Goal: Task Accomplishment & Management: Use online tool/utility

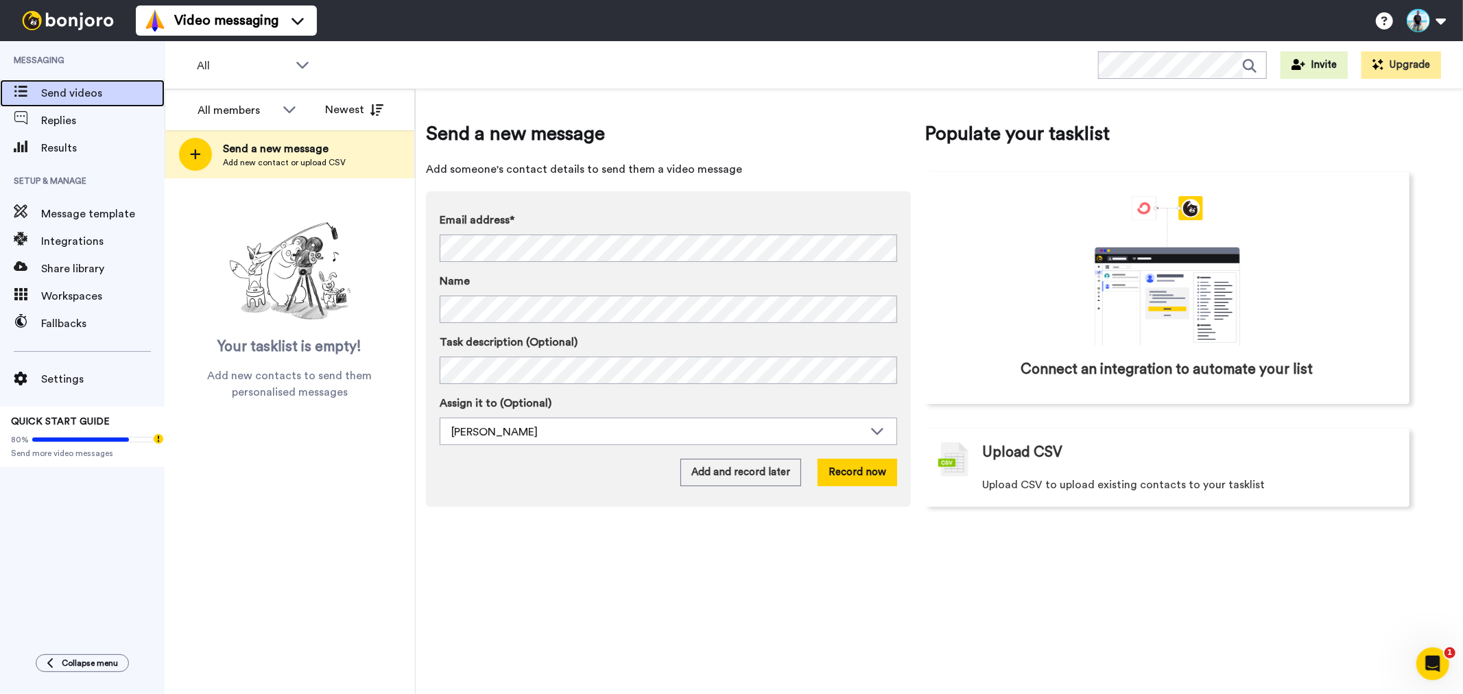
click at [71, 94] on span "Send videos" at bounding box center [102, 93] width 123 height 16
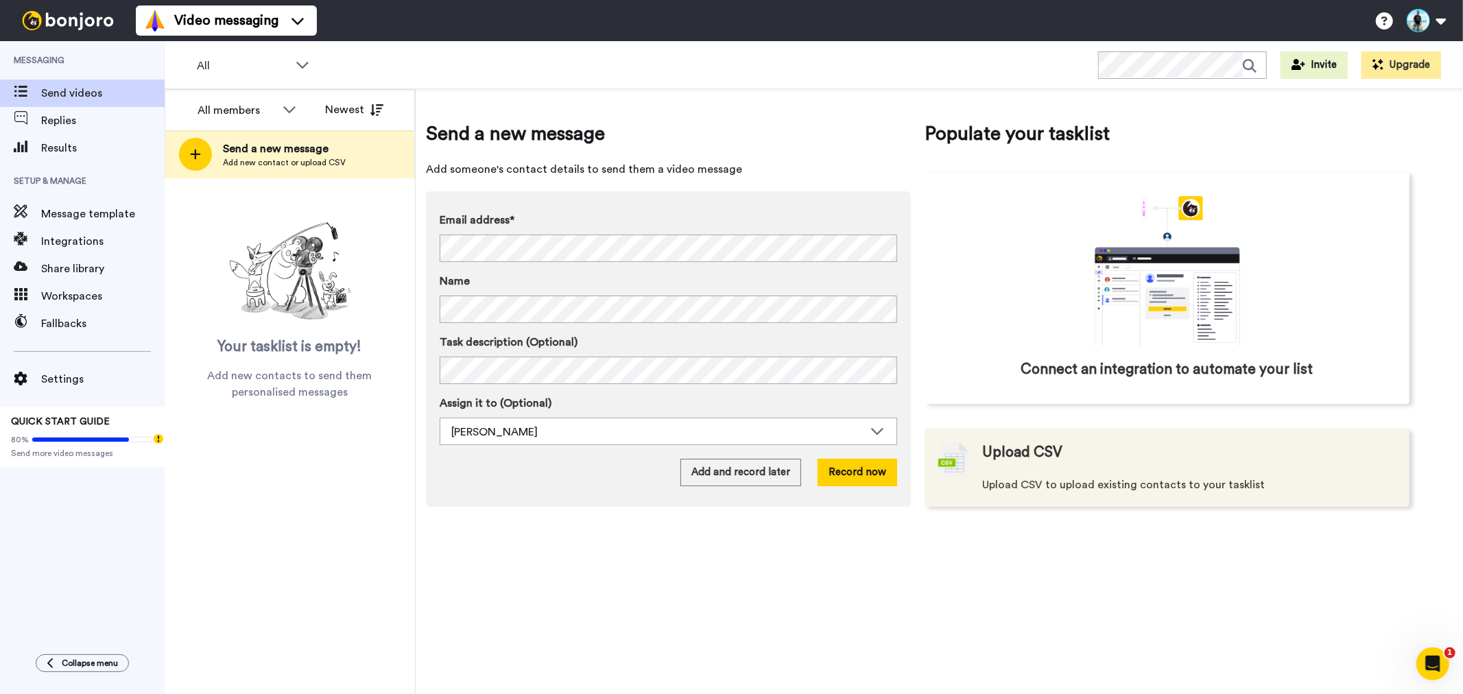
click at [1009, 479] on span "Upload CSV to upload existing contacts to your tasklist" at bounding box center [1123, 485] width 282 height 16
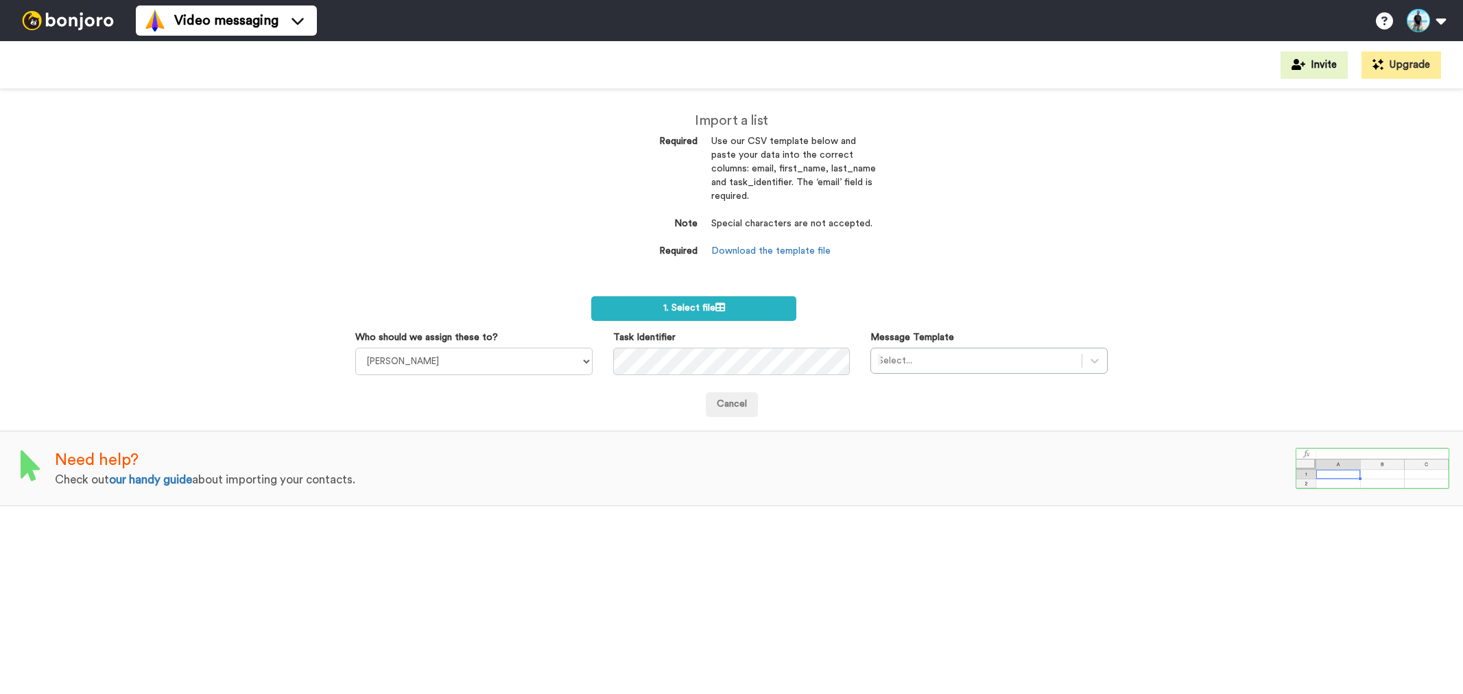
click at [741, 311] on label "1. Select file" at bounding box center [693, 308] width 205 height 25
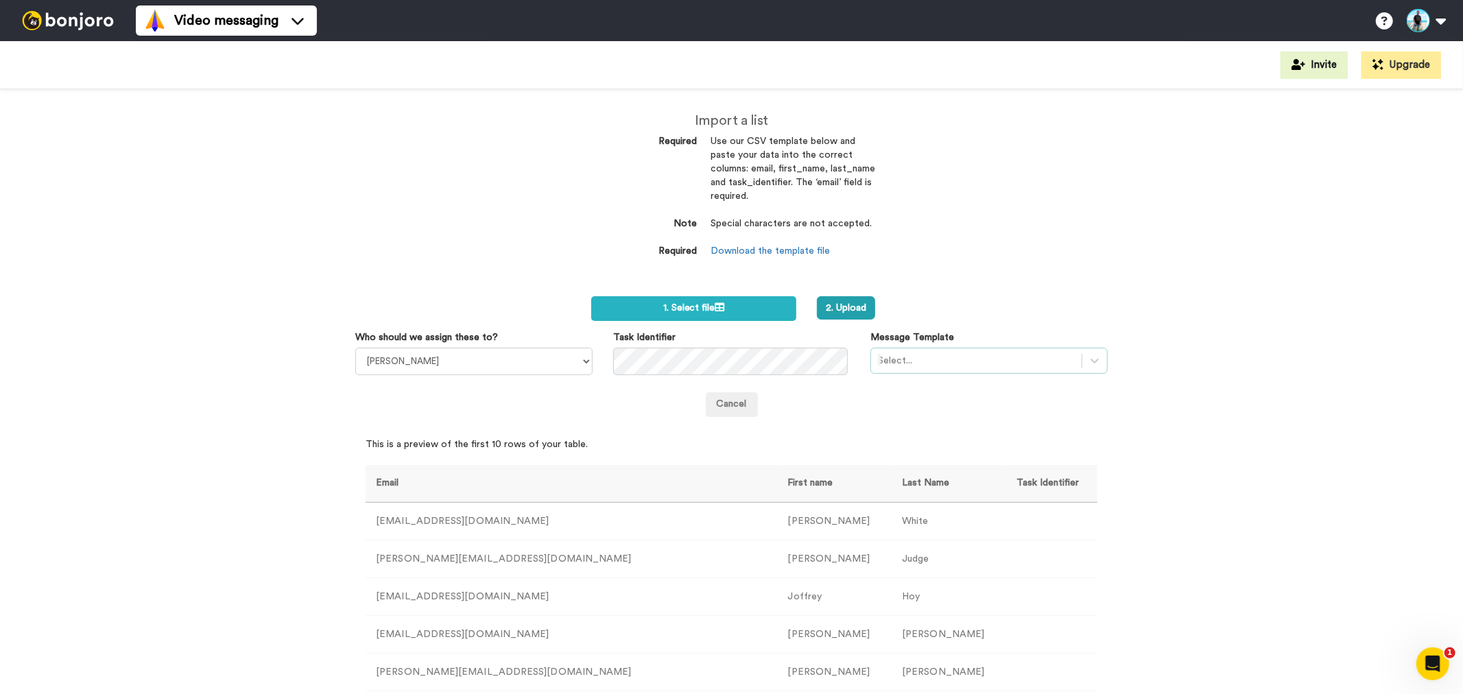
click at [906, 365] on div at bounding box center [976, 360] width 196 height 16
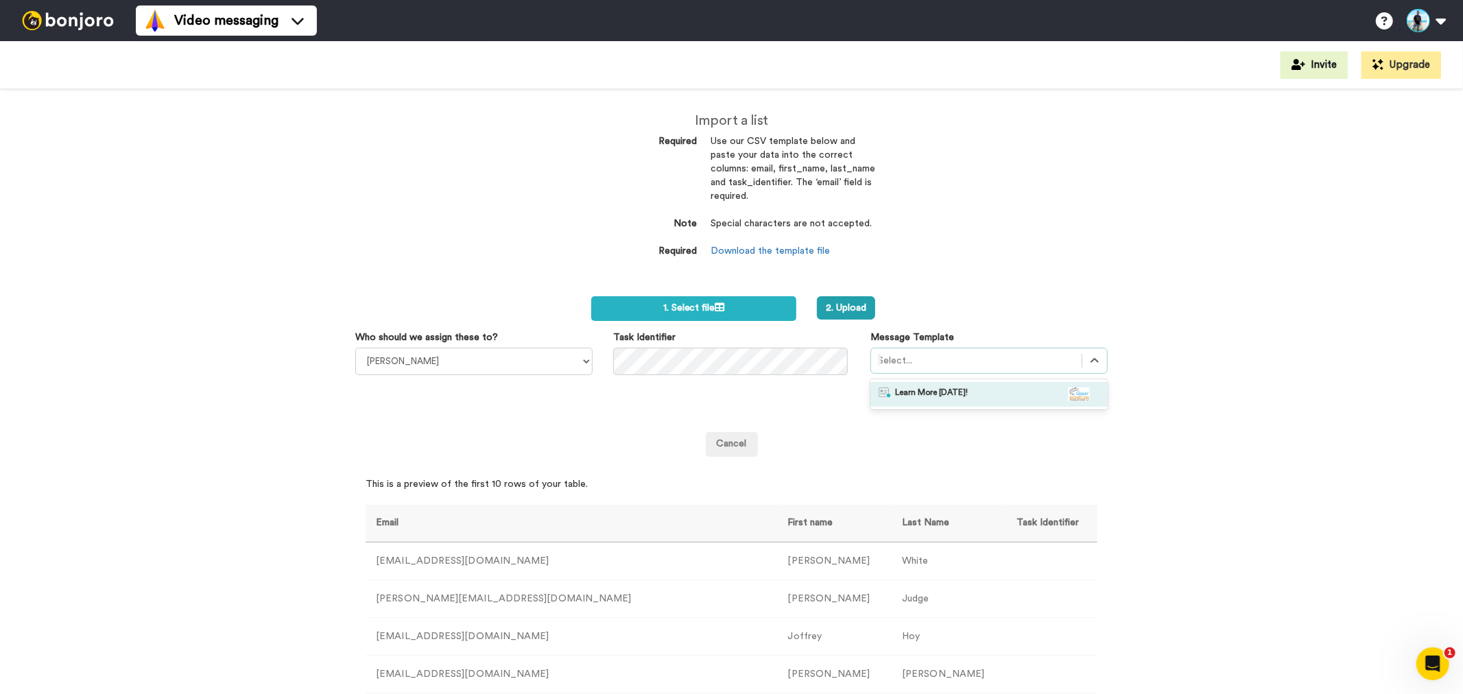
click at [924, 392] on span "Learn More Today!" at bounding box center [931, 394] width 73 height 14
click at [924, 432] on div "Cancel" at bounding box center [731, 444] width 752 height 25
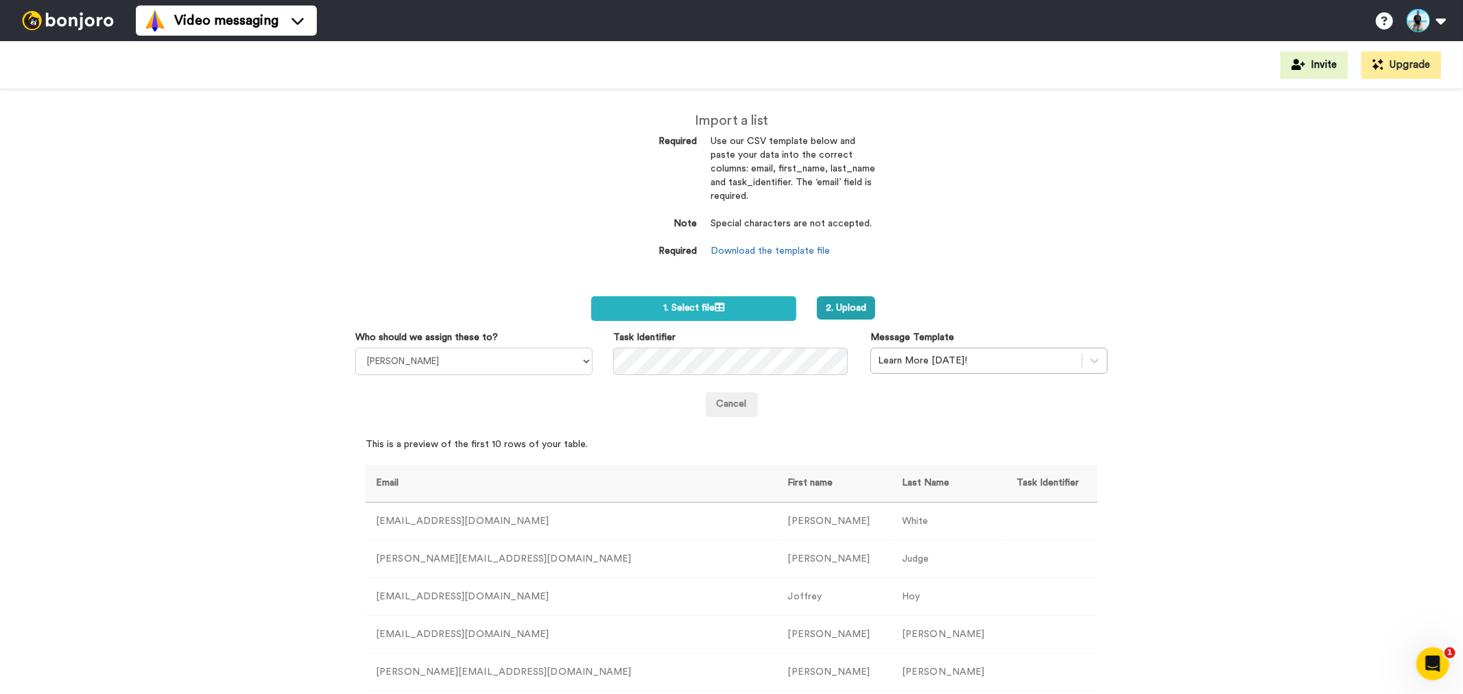
click at [1198, 366] on div "Import a list Required Use our CSV template below and paste your data into the …" at bounding box center [731, 391] width 1463 height 605
click at [673, 302] on label "1. Select file" at bounding box center [693, 308] width 205 height 25
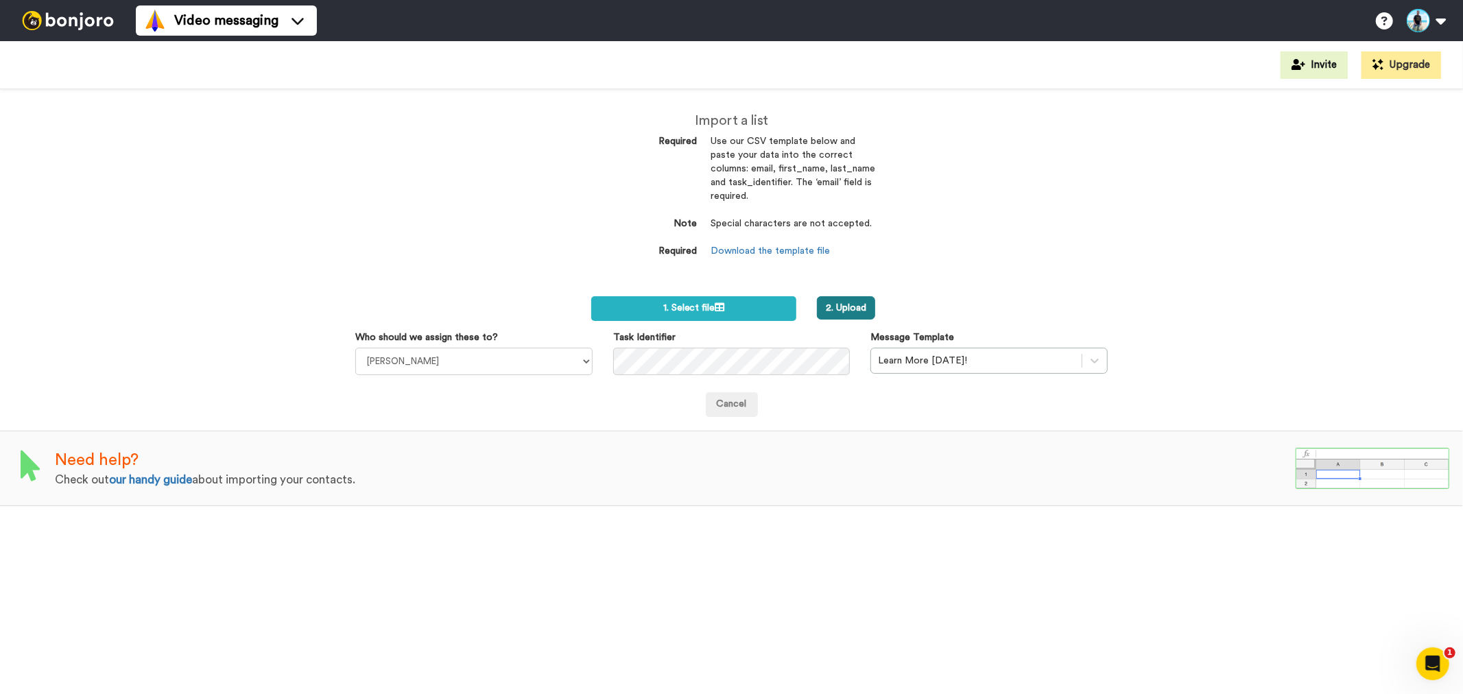
click at [852, 303] on button "2. Upload" at bounding box center [846, 307] width 58 height 23
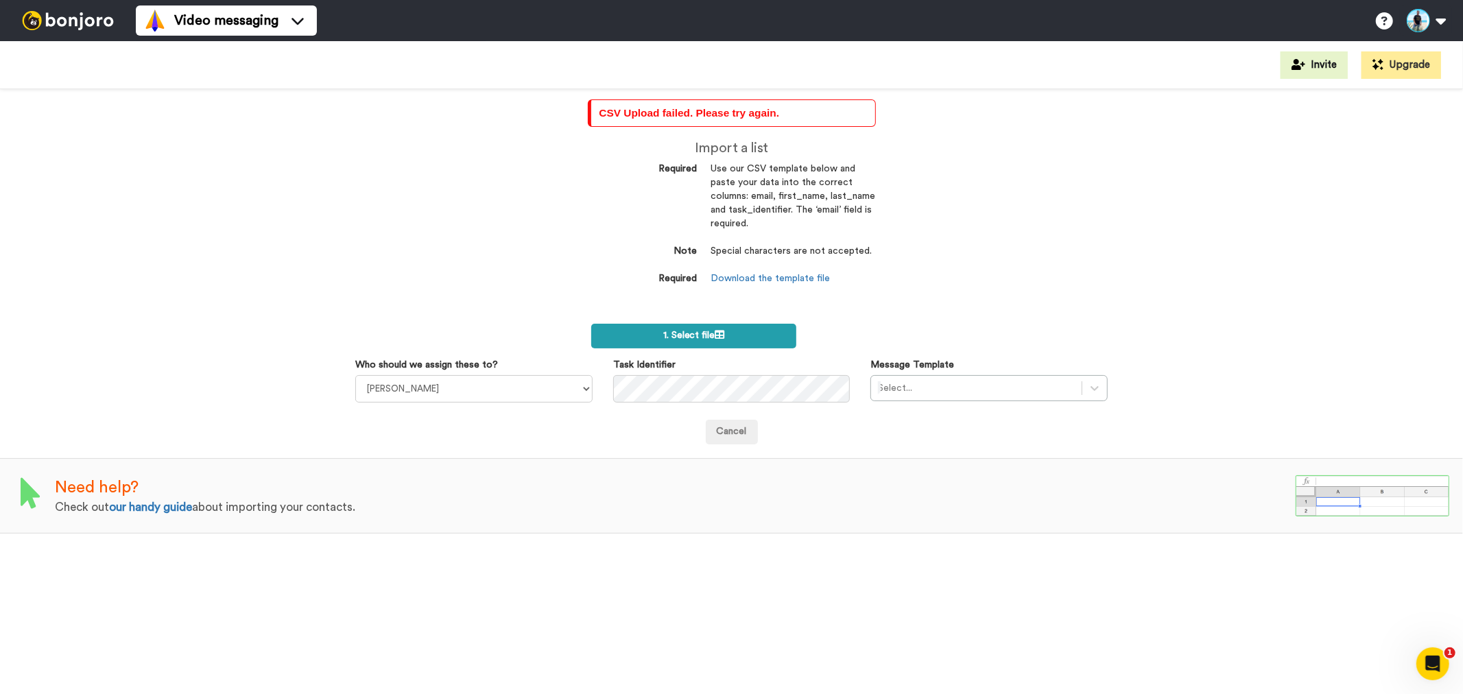
click at [708, 335] on span "1. Select file" at bounding box center [694, 335] width 62 height 10
click at [784, 284] on dd "Download the template file" at bounding box center [793, 279] width 165 height 14
click at [791, 276] on link "Download the template file" at bounding box center [770, 279] width 119 height 10
click at [694, 337] on span "1. Select file" at bounding box center [694, 335] width 62 height 10
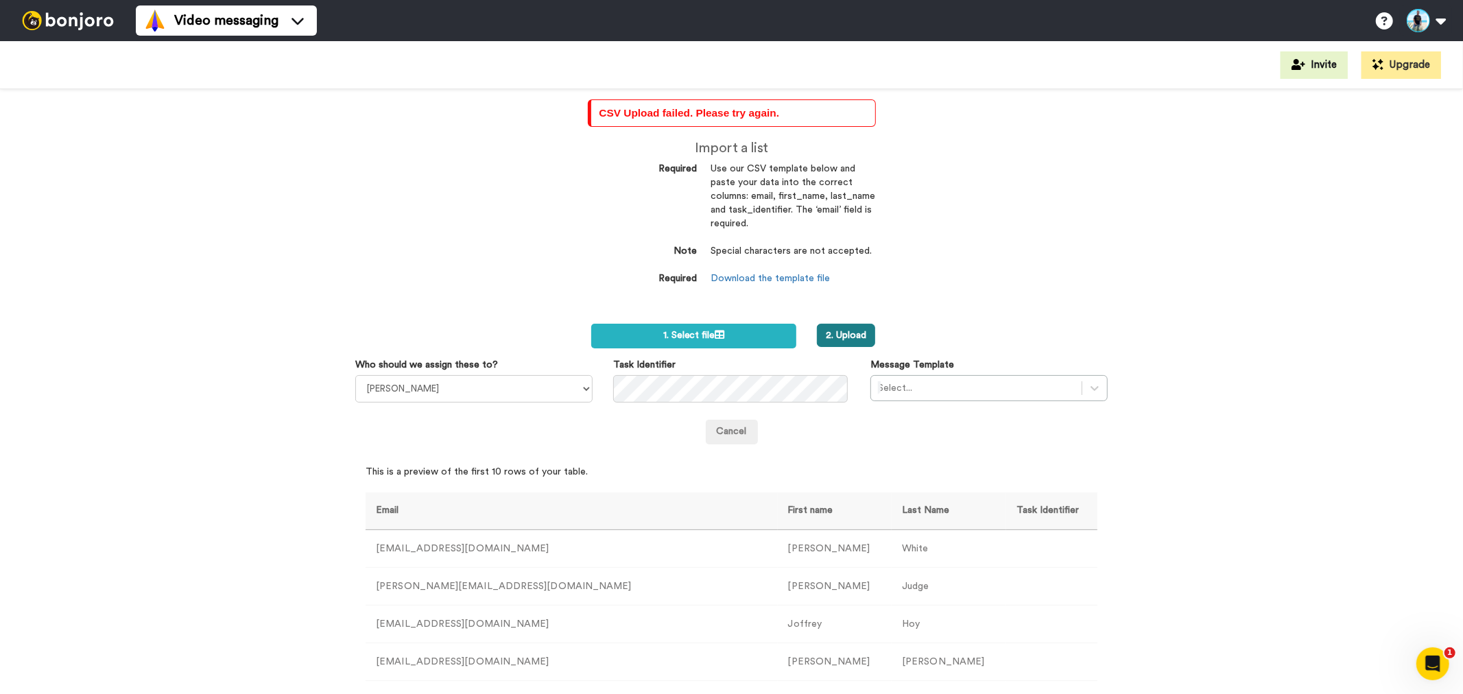
click at [850, 333] on button "2. Upload" at bounding box center [846, 335] width 58 height 23
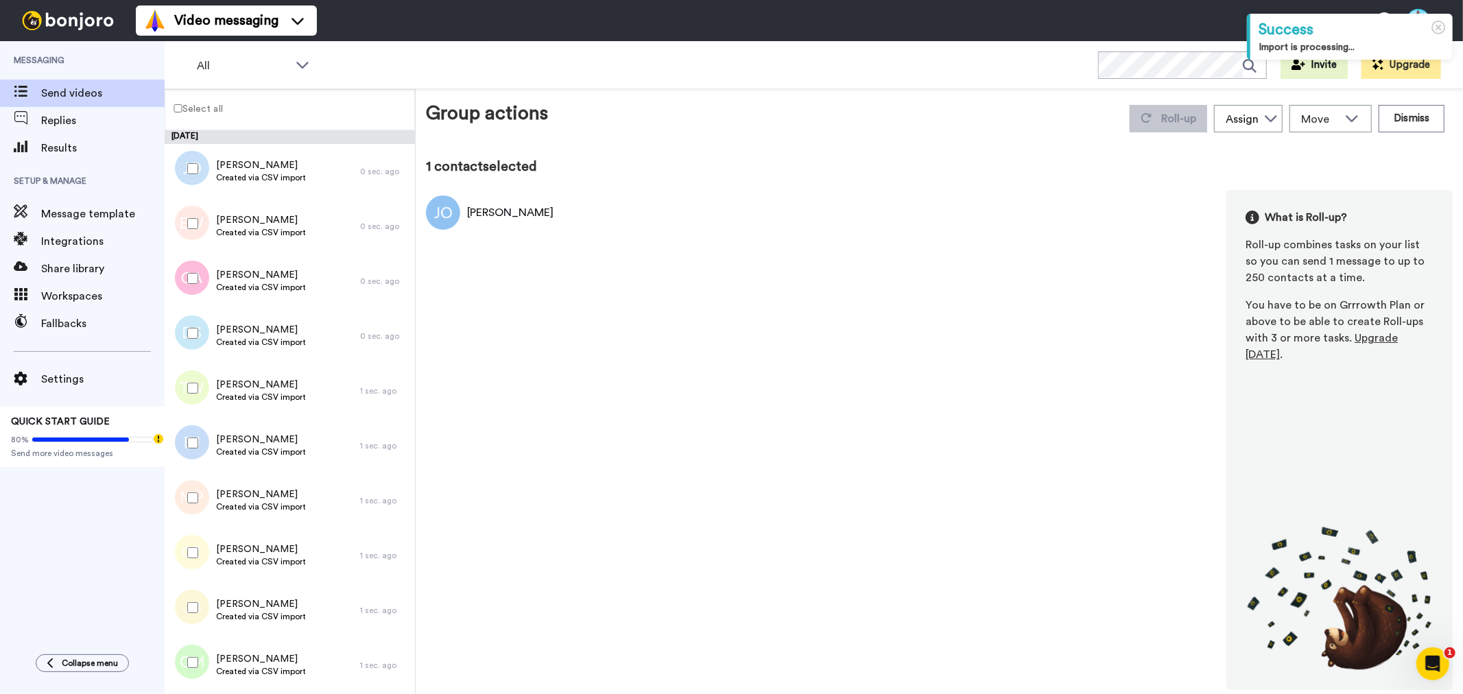
click at [179, 119] on div "Select all" at bounding box center [290, 109] width 250 height 41
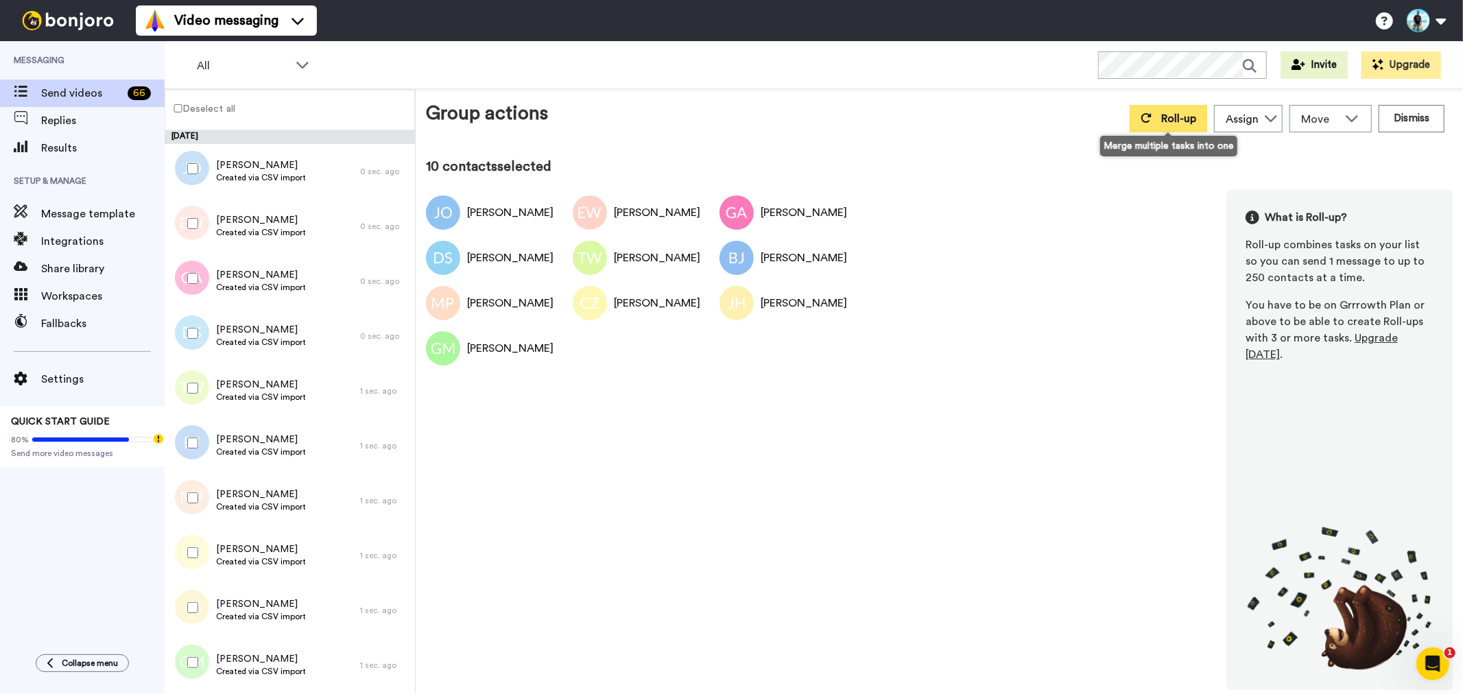
click at [1171, 128] on button "Roll-up" at bounding box center [1167, 118] width 77 height 27
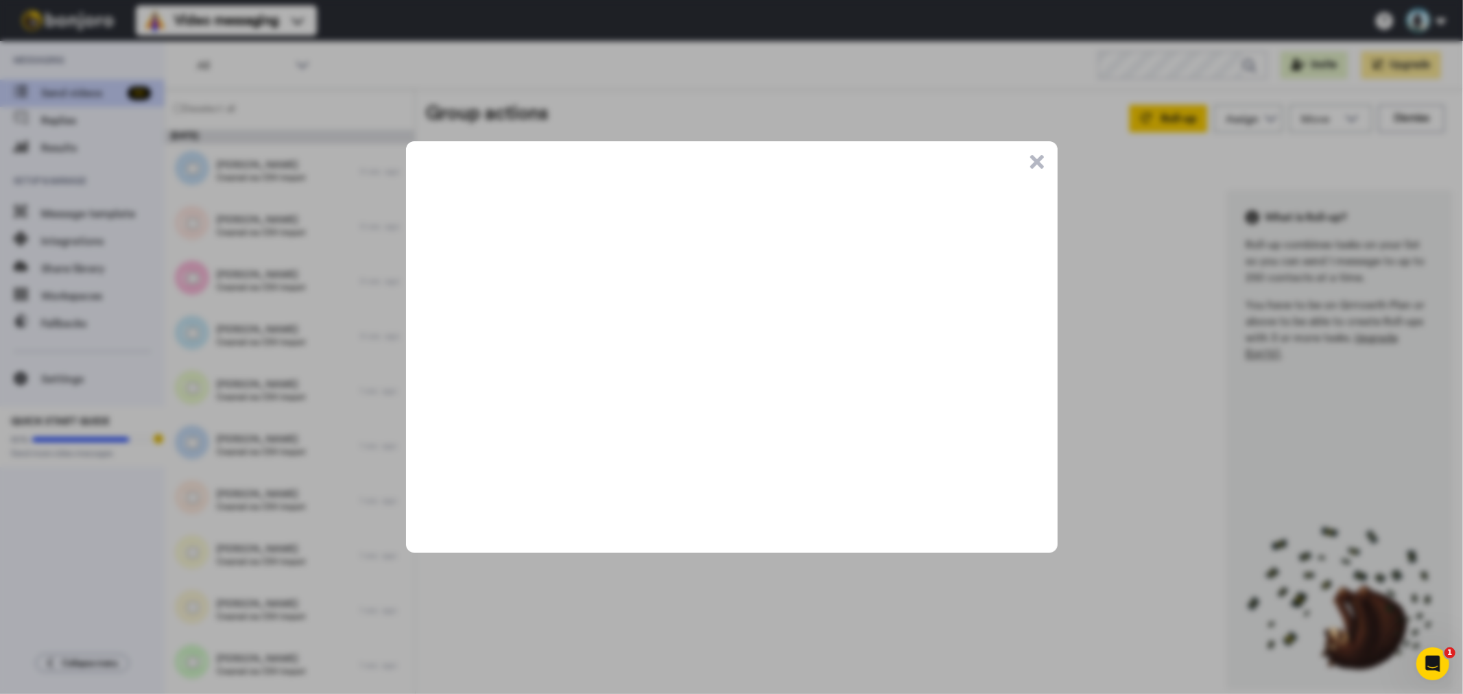
click at [1039, 167] on button ".cls-1{stroke-width:0px;}" at bounding box center [1037, 162] width 14 height 14
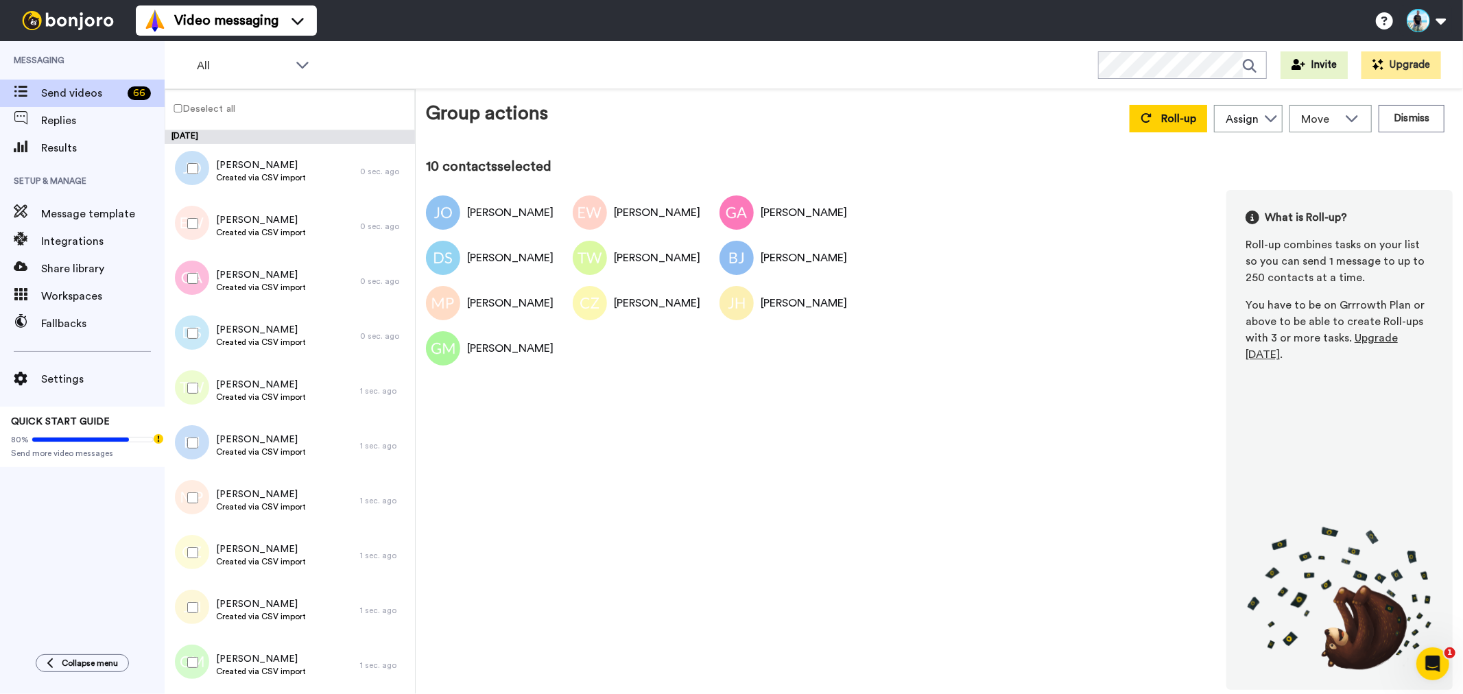
click at [894, 346] on div "Josh Owens Erica Dionn Wright Glenn Albers David Spinelli Ted White Bob Judge M…" at bounding box center [939, 440] width 1026 height 500
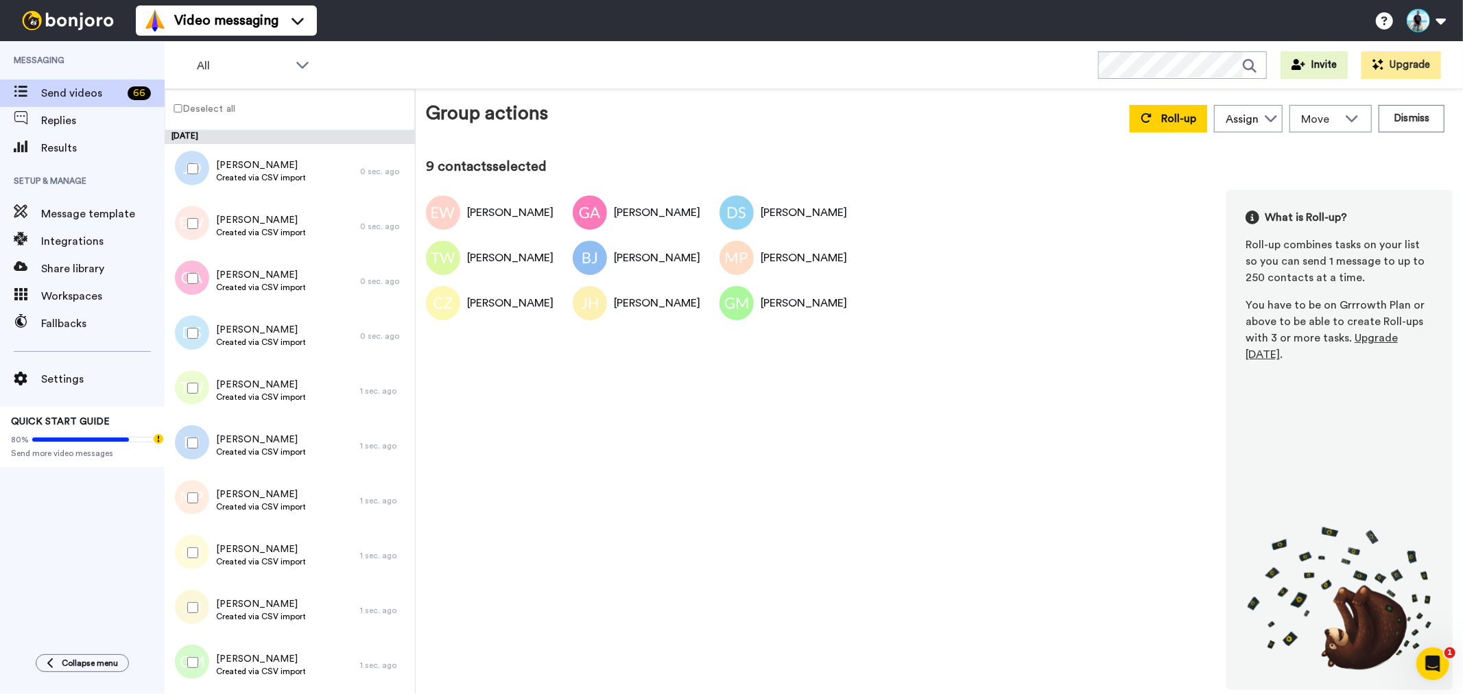
click at [173, 115] on label "Deselect all" at bounding box center [200, 108] width 70 height 16
click at [179, 114] on label "Deselect all" at bounding box center [200, 108] width 70 height 16
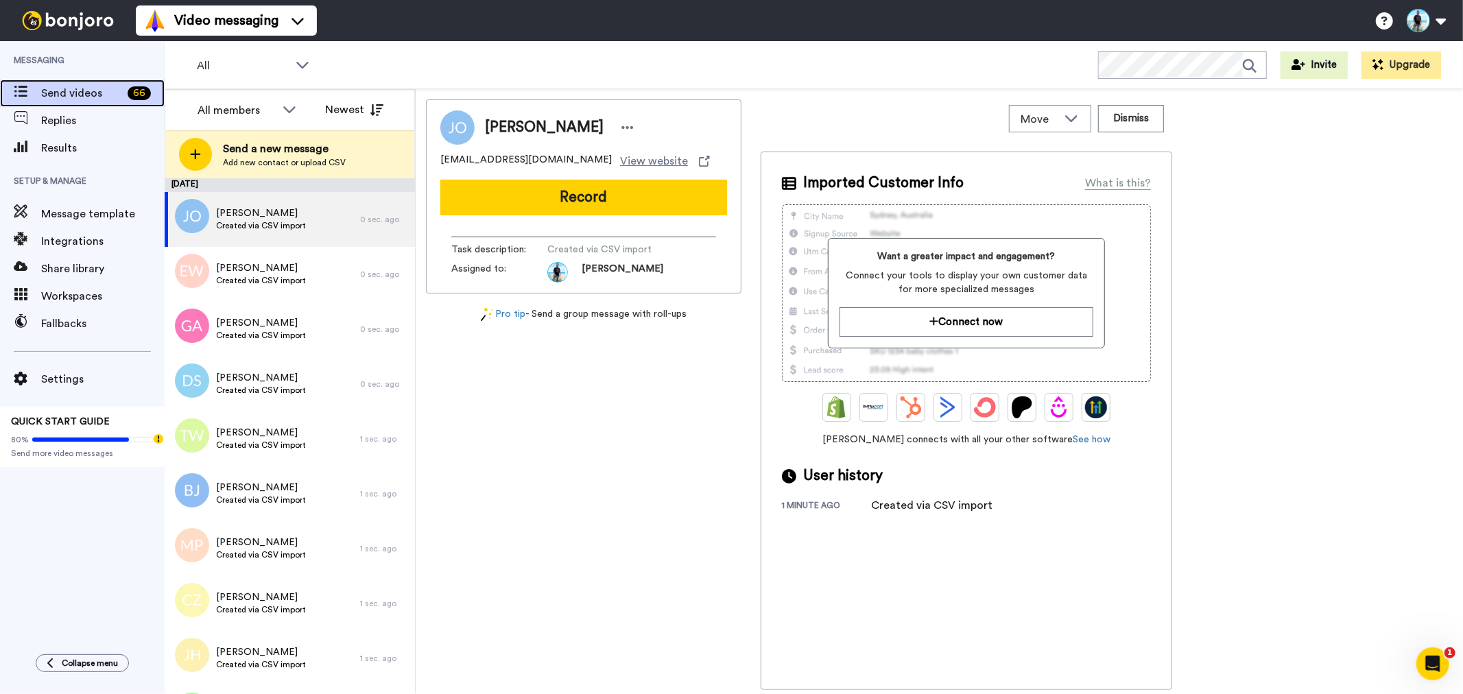
click at [74, 91] on span "Send videos" at bounding box center [81, 93] width 81 height 16
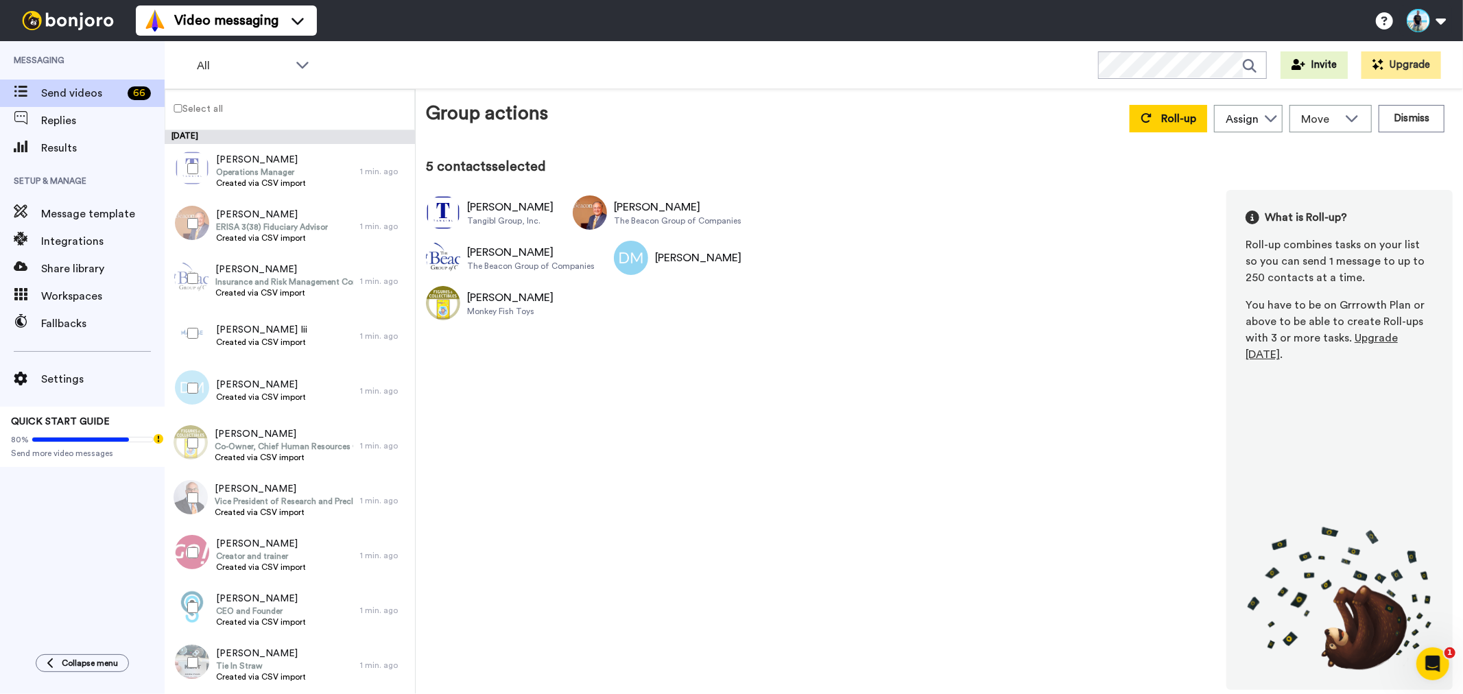
click at [200, 504] on div at bounding box center [189, 498] width 49 height 48
click at [211, 554] on div at bounding box center [189, 553] width 49 height 48
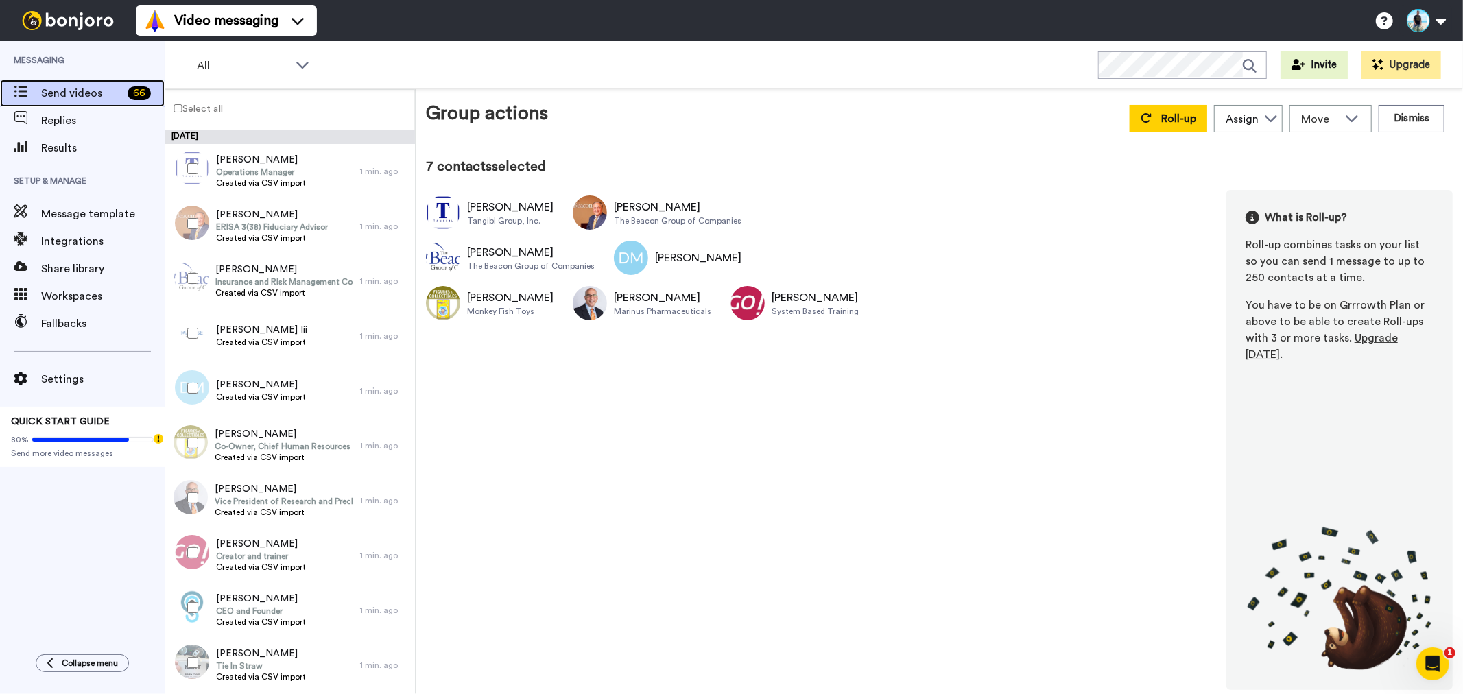
click at [84, 93] on span "Send videos" at bounding box center [81, 93] width 81 height 16
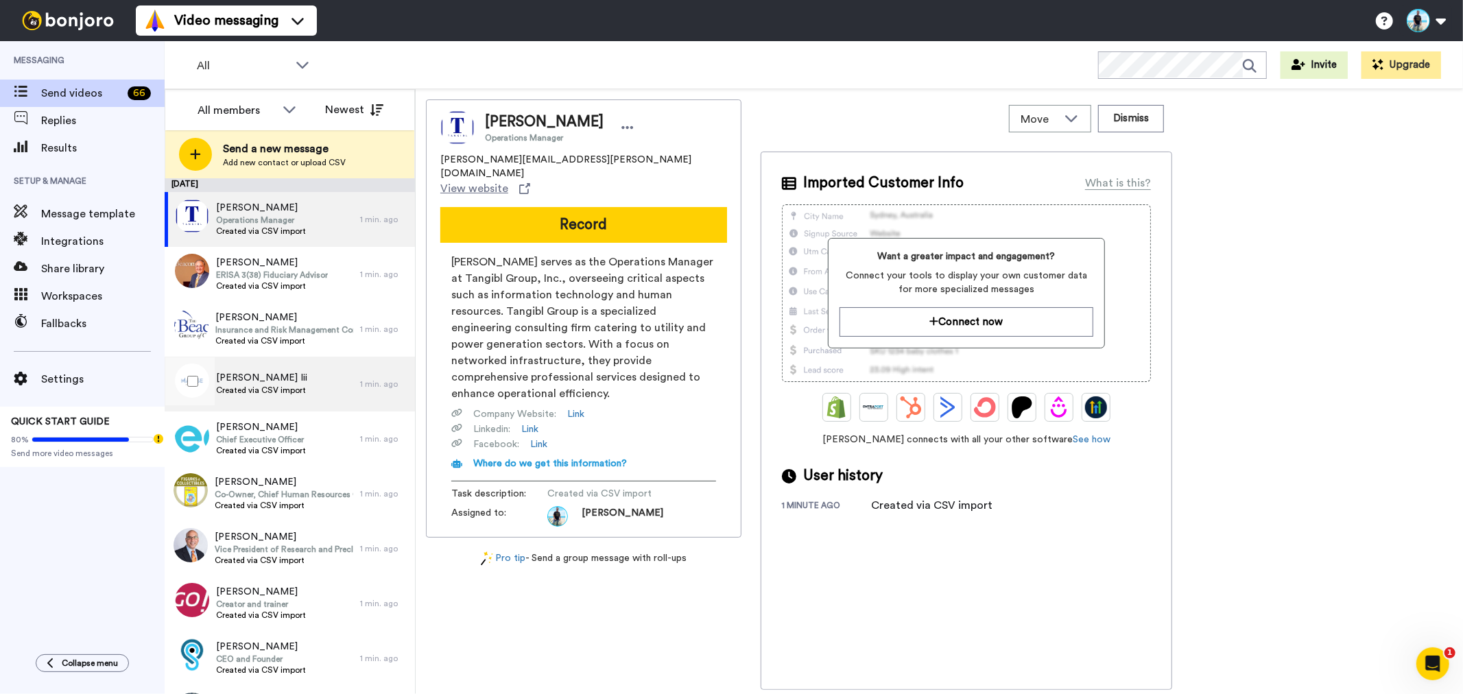
click at [276, 378] on span "[PERSON_NAME] Iii" at bounding box center [261, 378] width 91 height 14
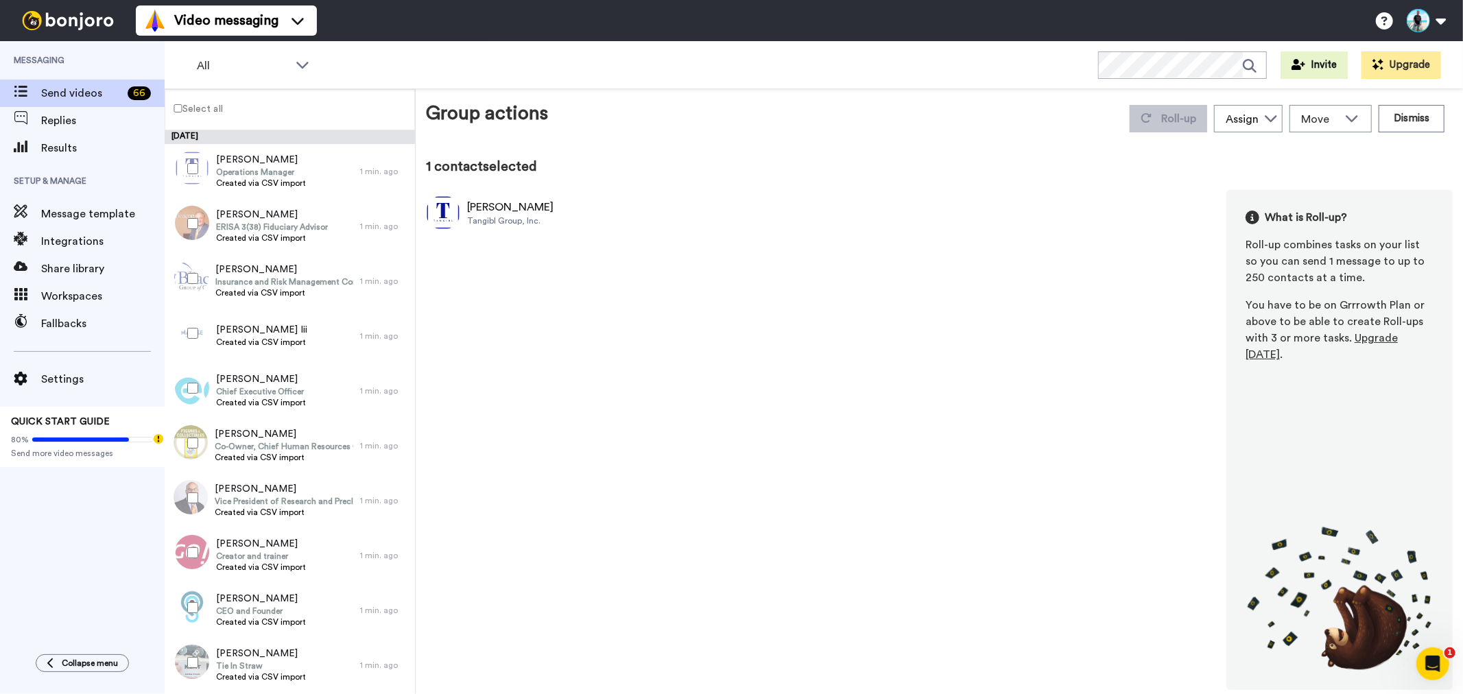
click at [203, 110] on label "Select all" at bounding box center [194, 108] width 58 height 16
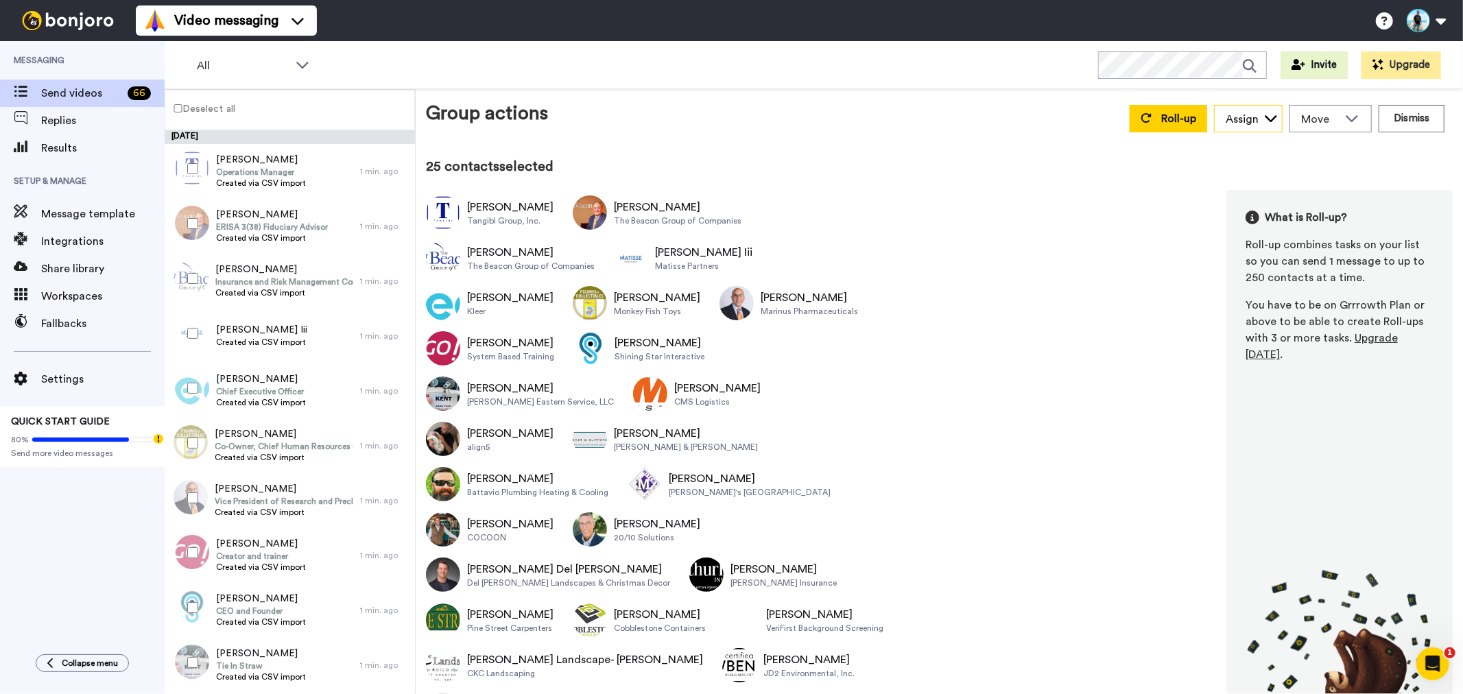
click at [1264, 128] on div "Assign" at bounding box center [1247, 119] width 67 height 27
click at [1265, 147] on span "[PERSON_NAME]" at bounding box center [1263, 149] width 98 height 14
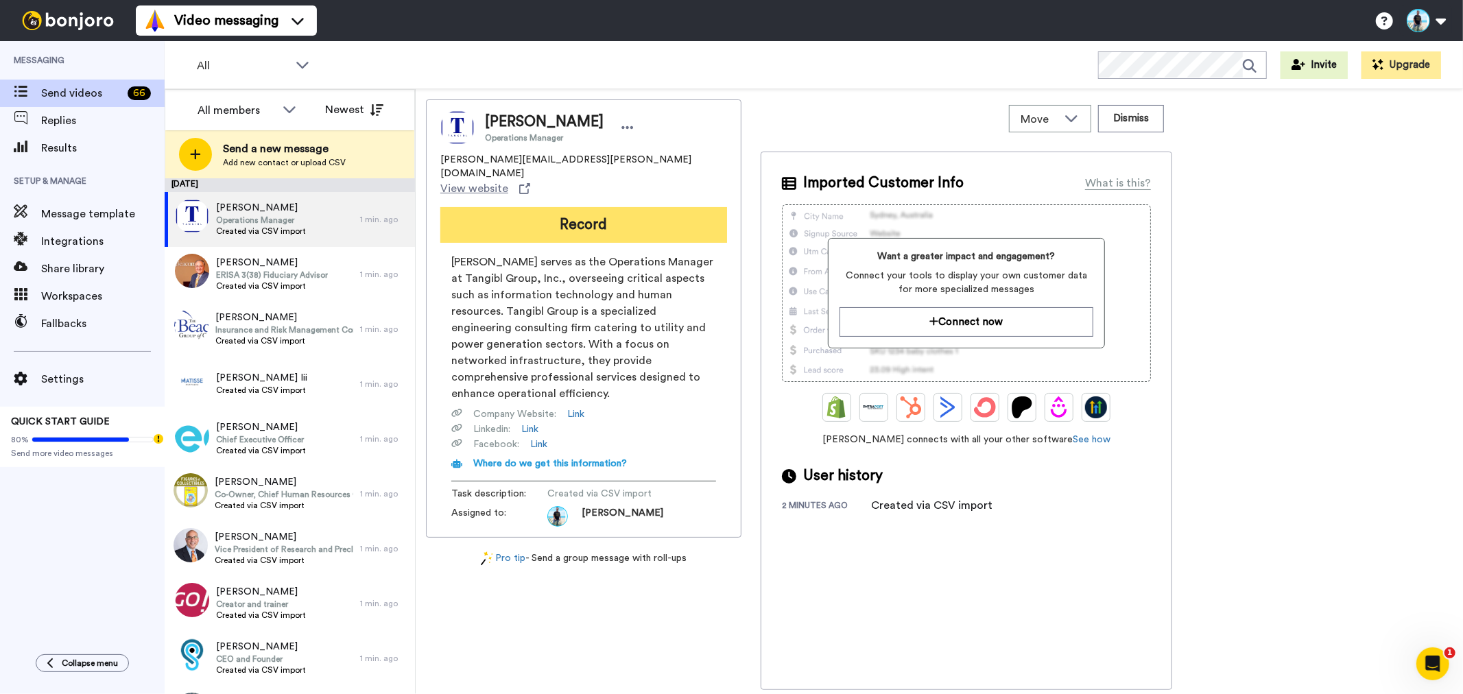
click at [588, 207] on button "Record" at bounding box center [583, 225] width 287 height 36
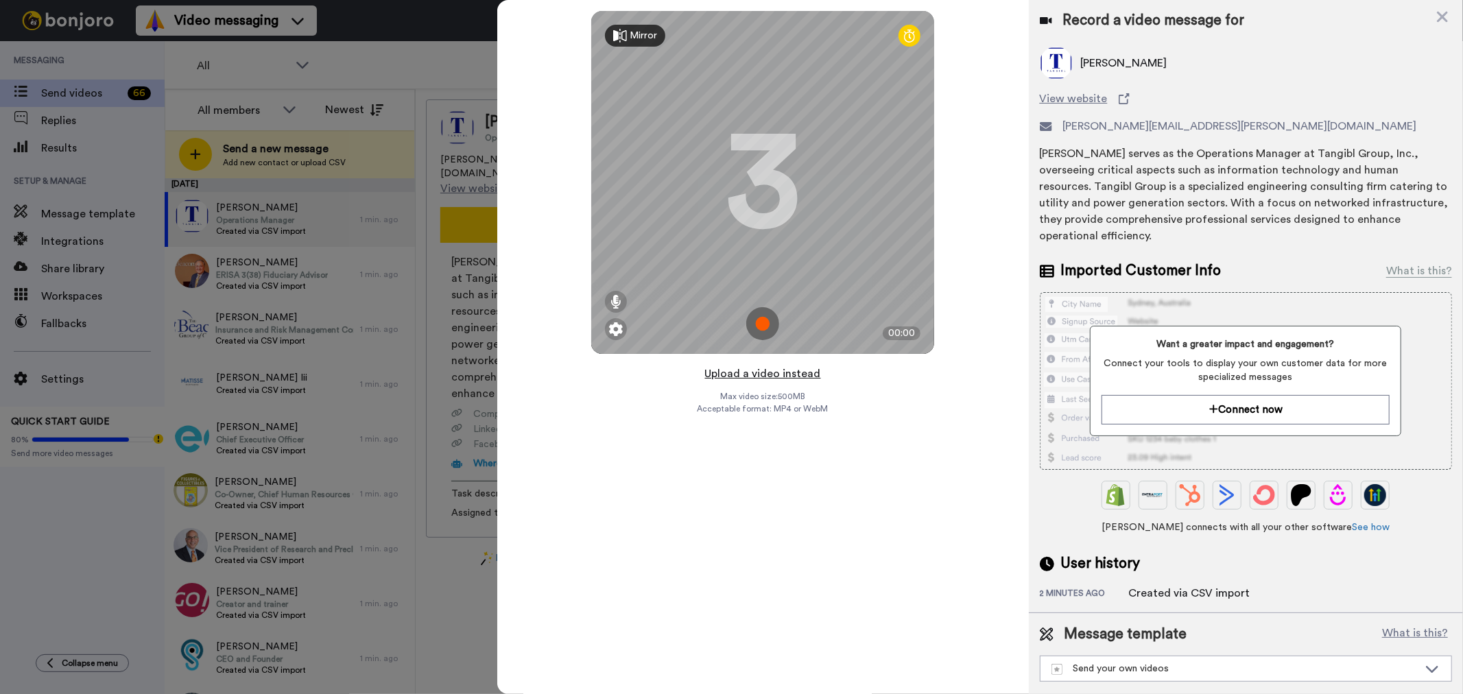
click at [789, 378] on button "Upload a video instead" at bounding box center [763, 374] width 124 height 18
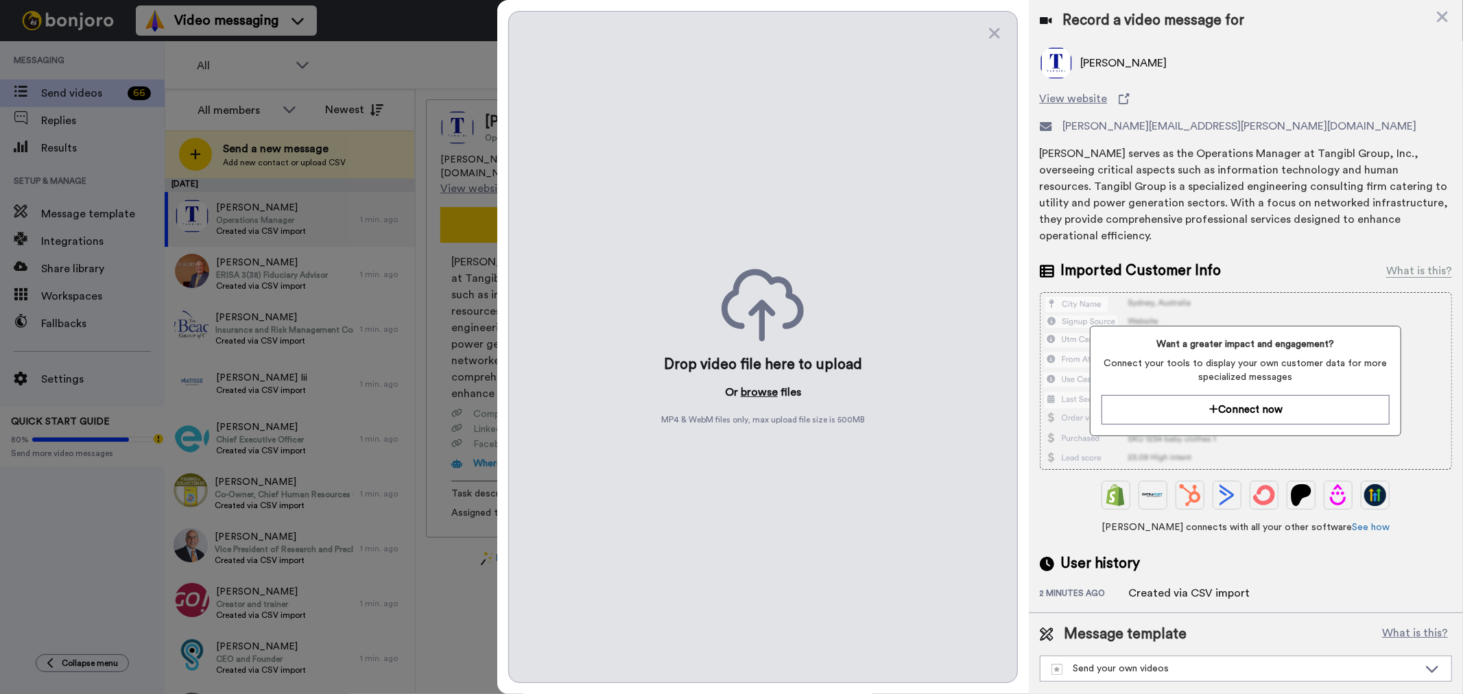
click at [766, 391] on button "browse" at bounding box center [759, 392] width 37 height 16
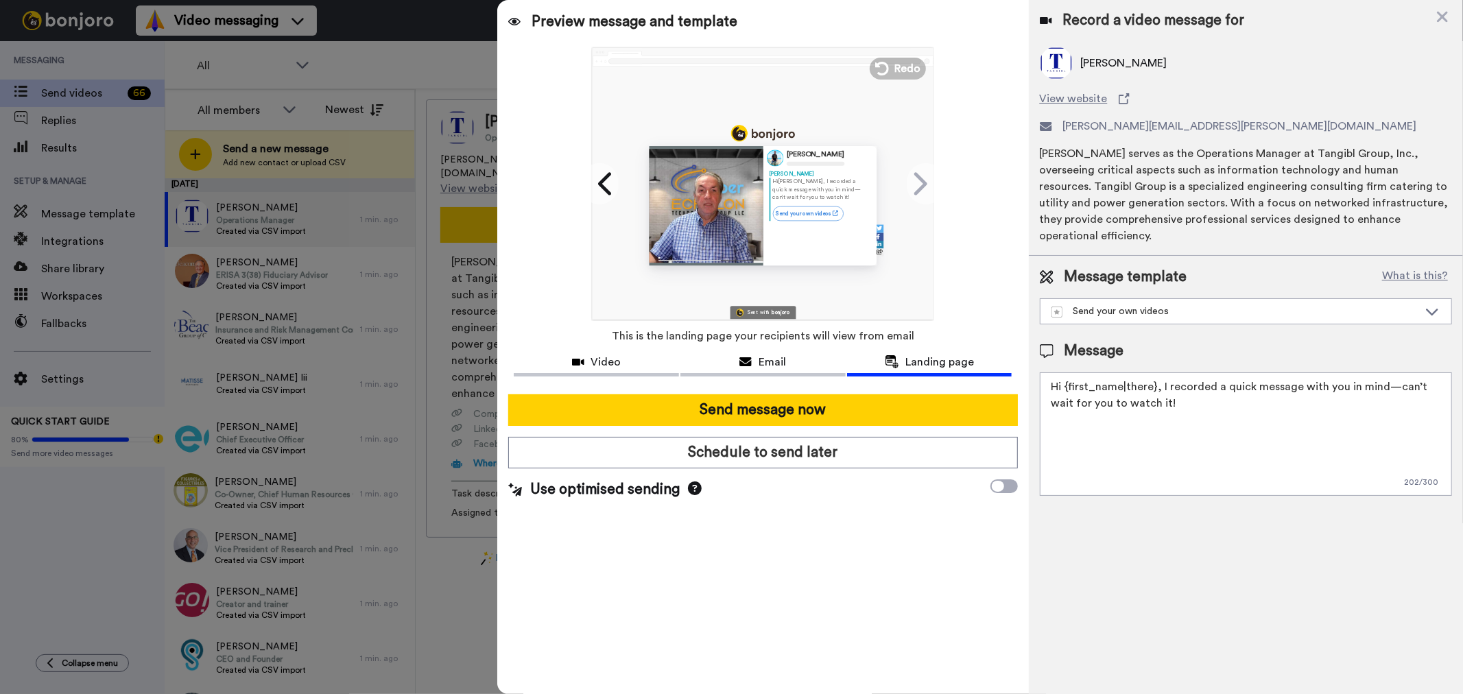
click at [690, 489] on icon at bounding box center [695, 488] width 14 height 14
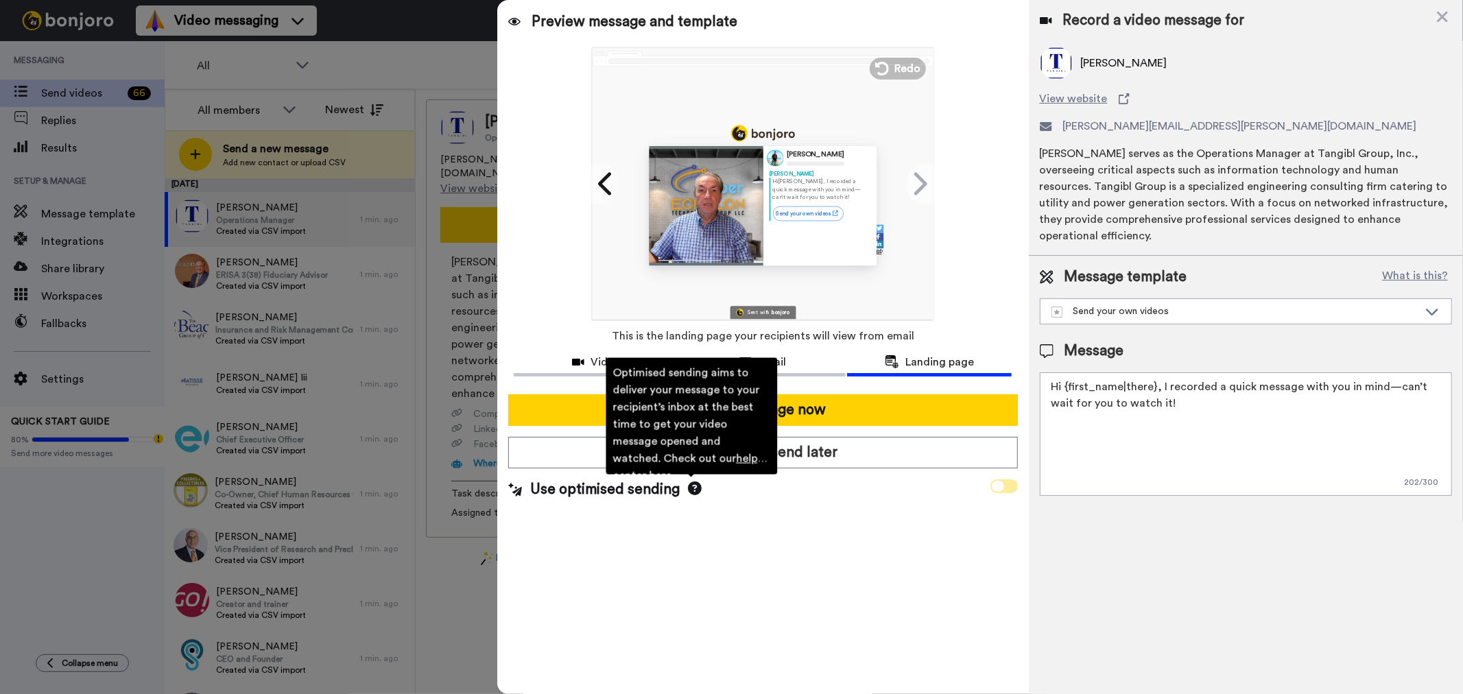
click at [998, 488] on icon at bounding box center [997, 486] width 12 height 11
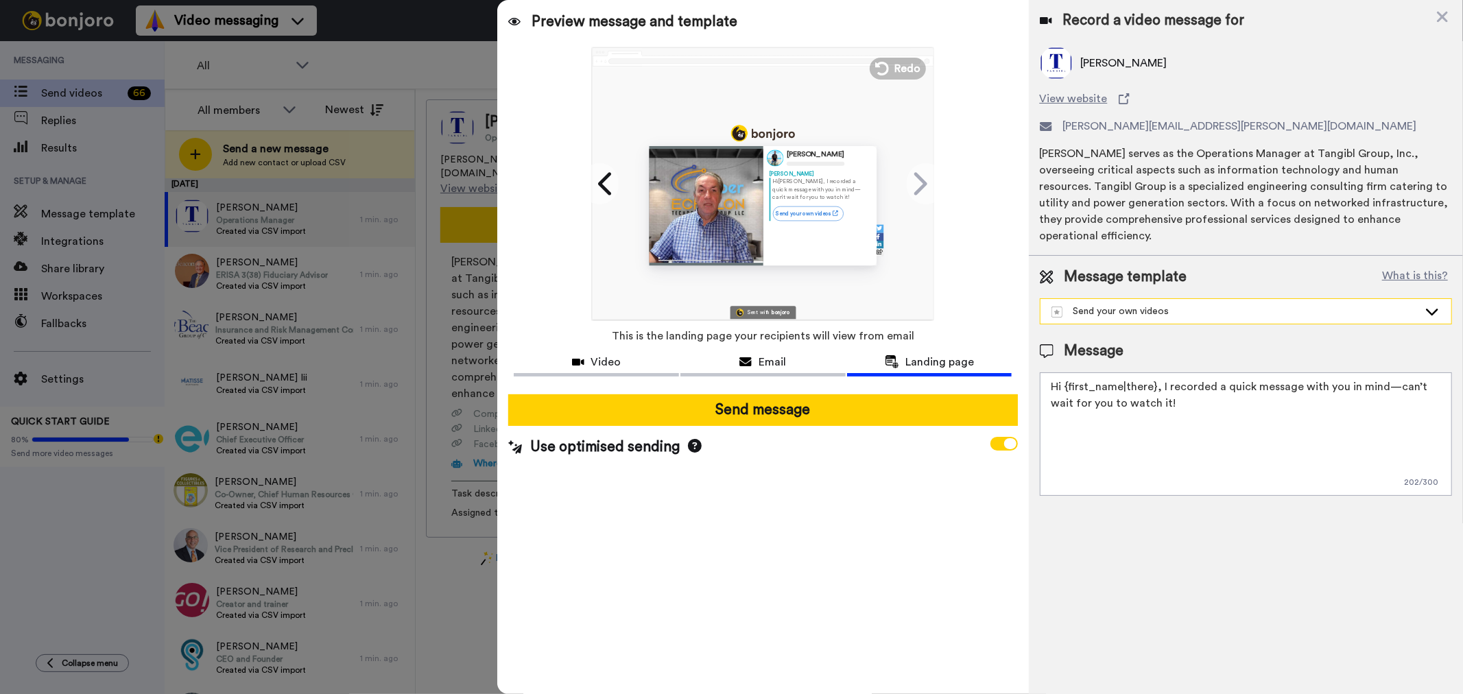
click at [1129, 304] on div "Send your own videos" at bounding box center [1234, 311] width 367 height 14
click at [1127, 335] on div "Learn More [DATE]!" at bounding box center [1104, 342] width 113 height 14
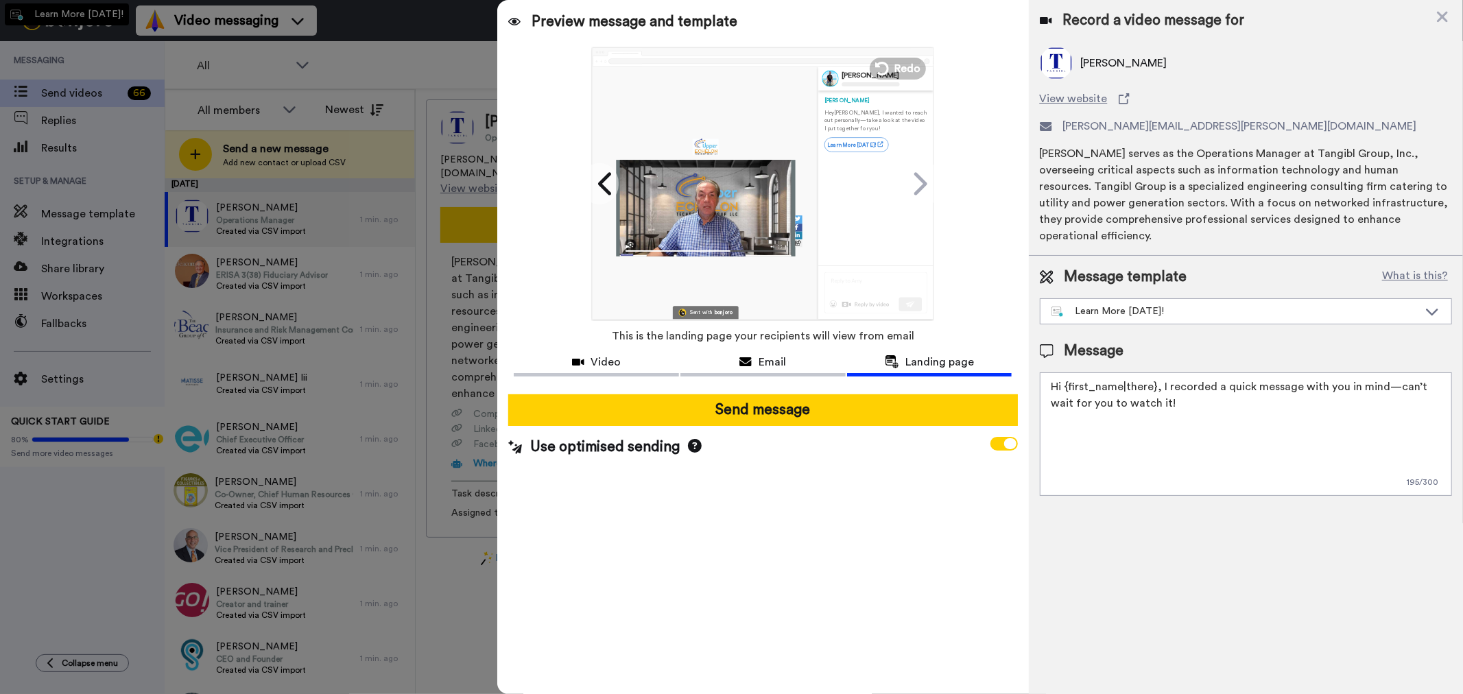
type textarea "Hey {first_name|there}, I wanted to reach out personally—take a look at the vid…"
click at [1441, 16] on icon at bounding box center [1441, 17] width 11 height 11
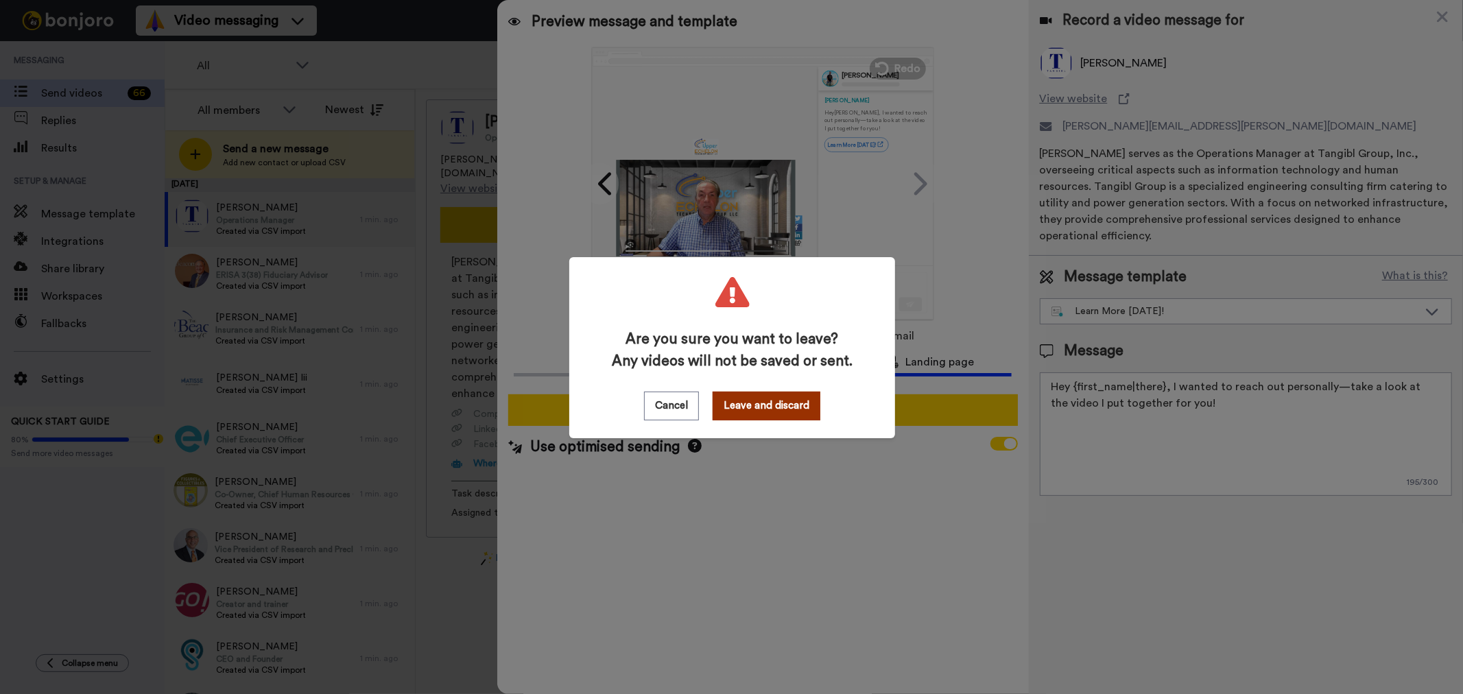
click at [771, 407] on button "Leave and discard" at bounding box center [766, 406] width 108 height 29
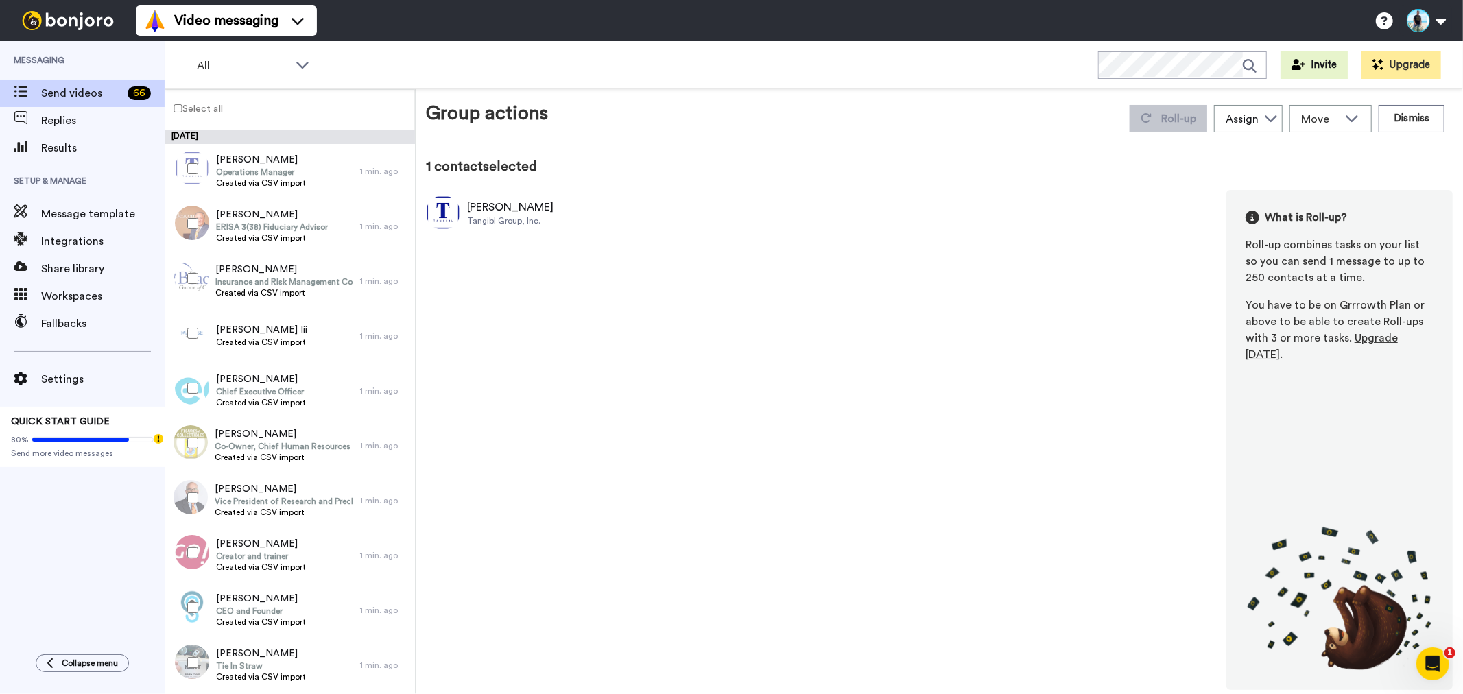
click at [189, 104] on label "Select all" at bounding box center [194, 108] width 58 height 16
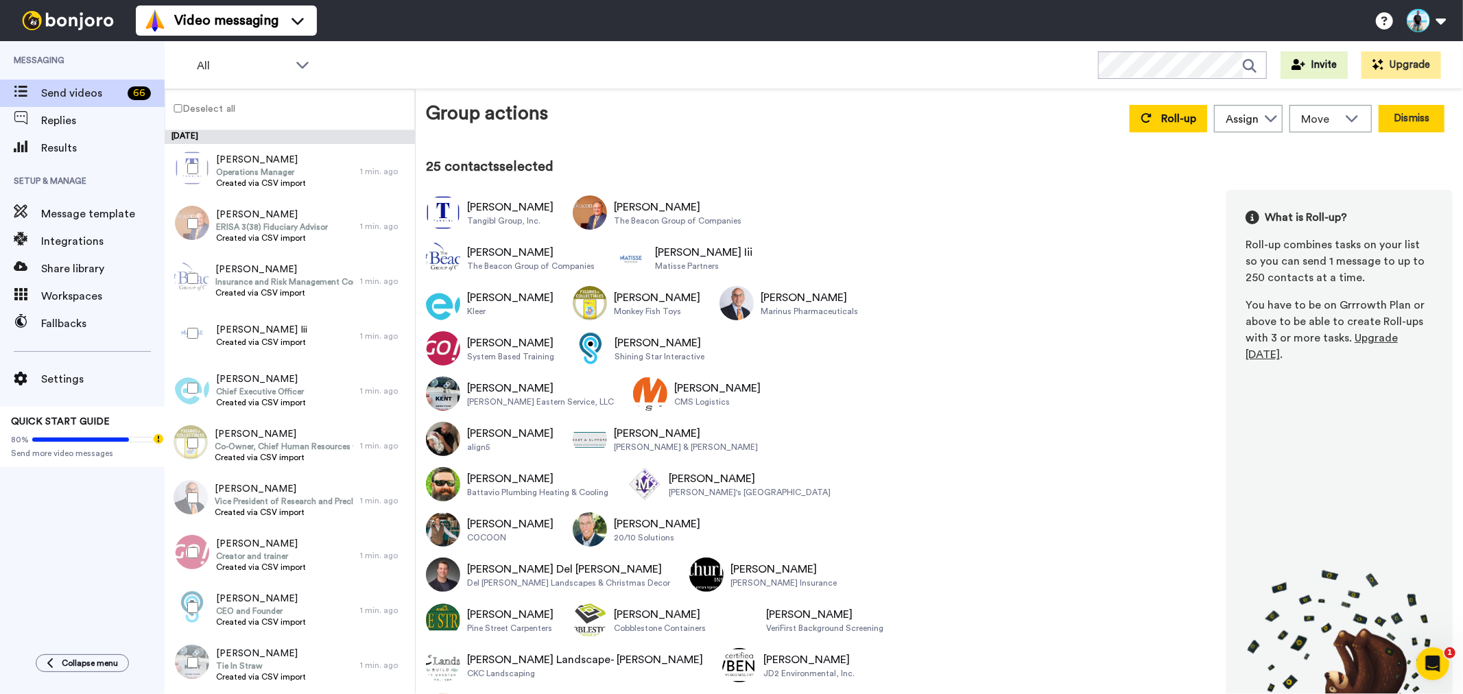
click at [1423, 112] on button "Dismiss" at bounding box center [1411, 118] width 66 height 27
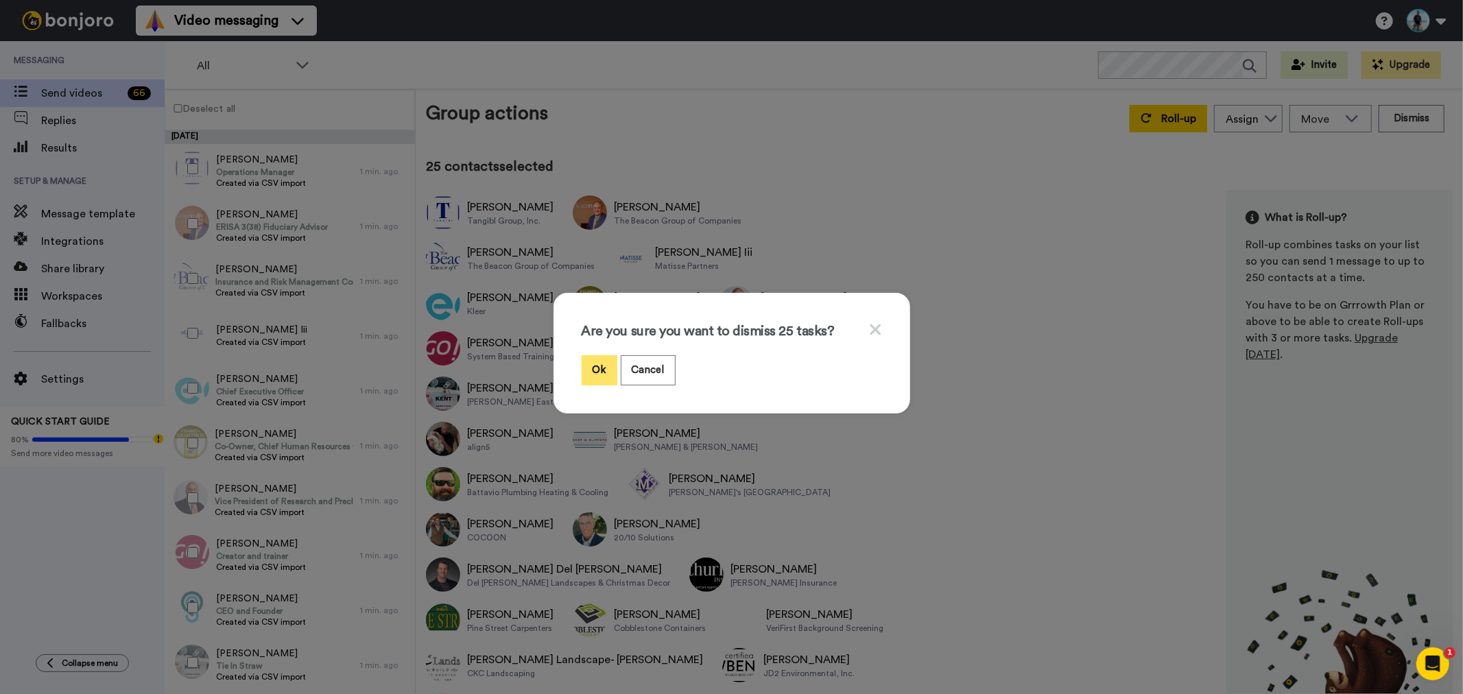
click at [594, 365] on button "Ok" at bounding box center [599, 369] width 36 height 29
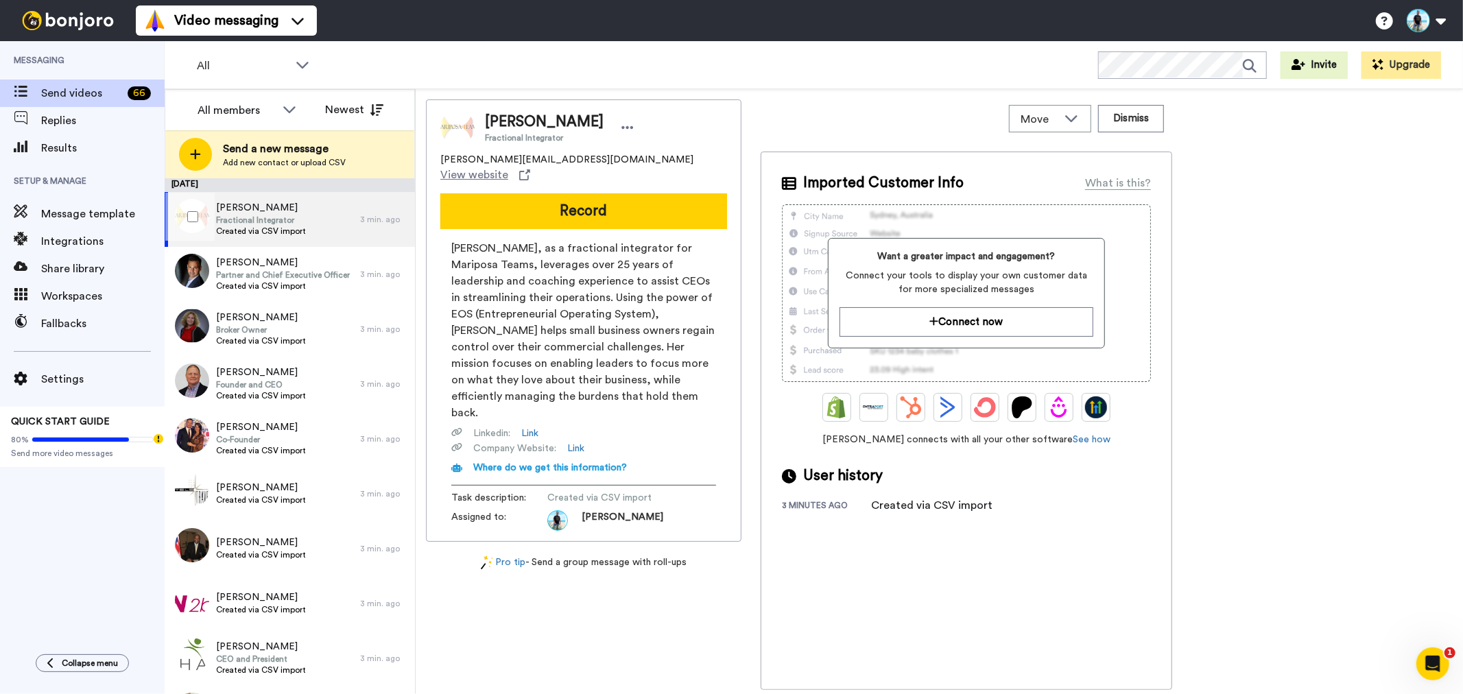
click at [192, 208] on div at bounding box center [189, 217] width 49 height 48
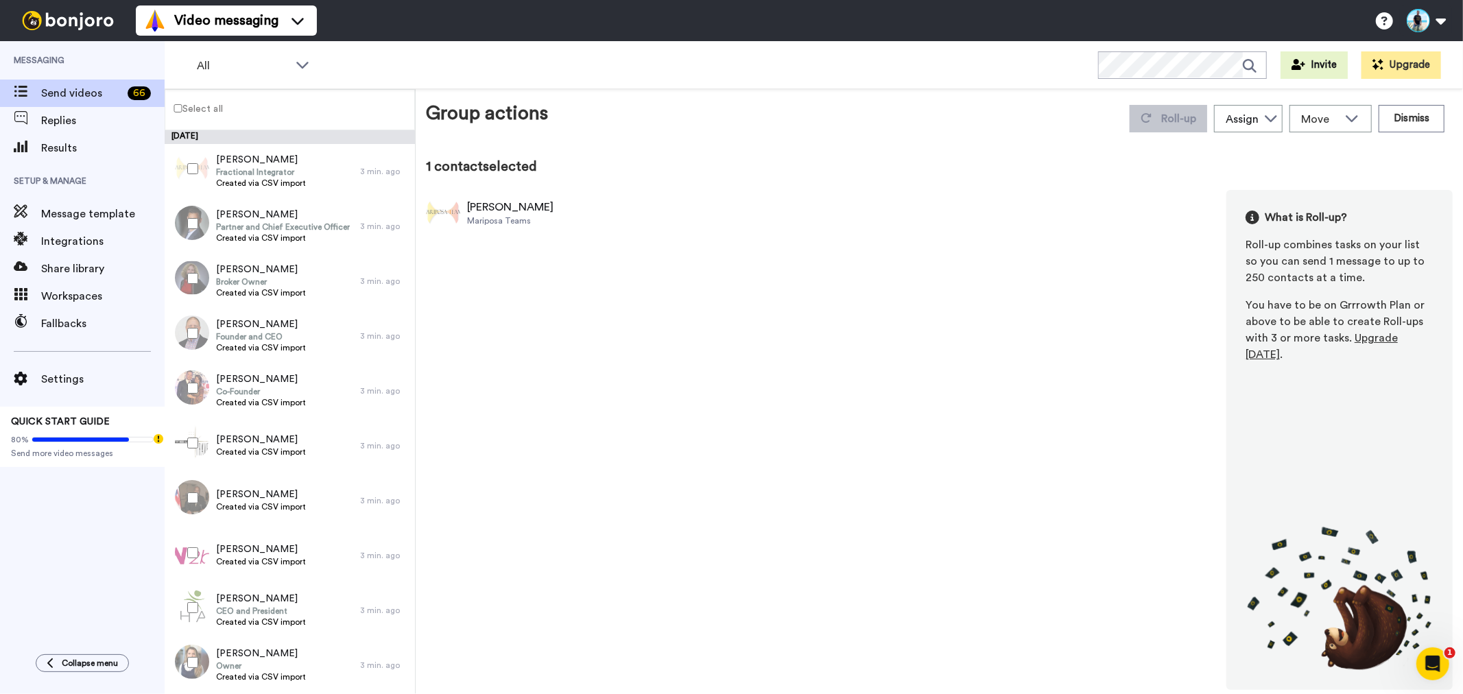
click at [176, 114] on label "Select all" at bounding box center [194, 108] width 58 height 16
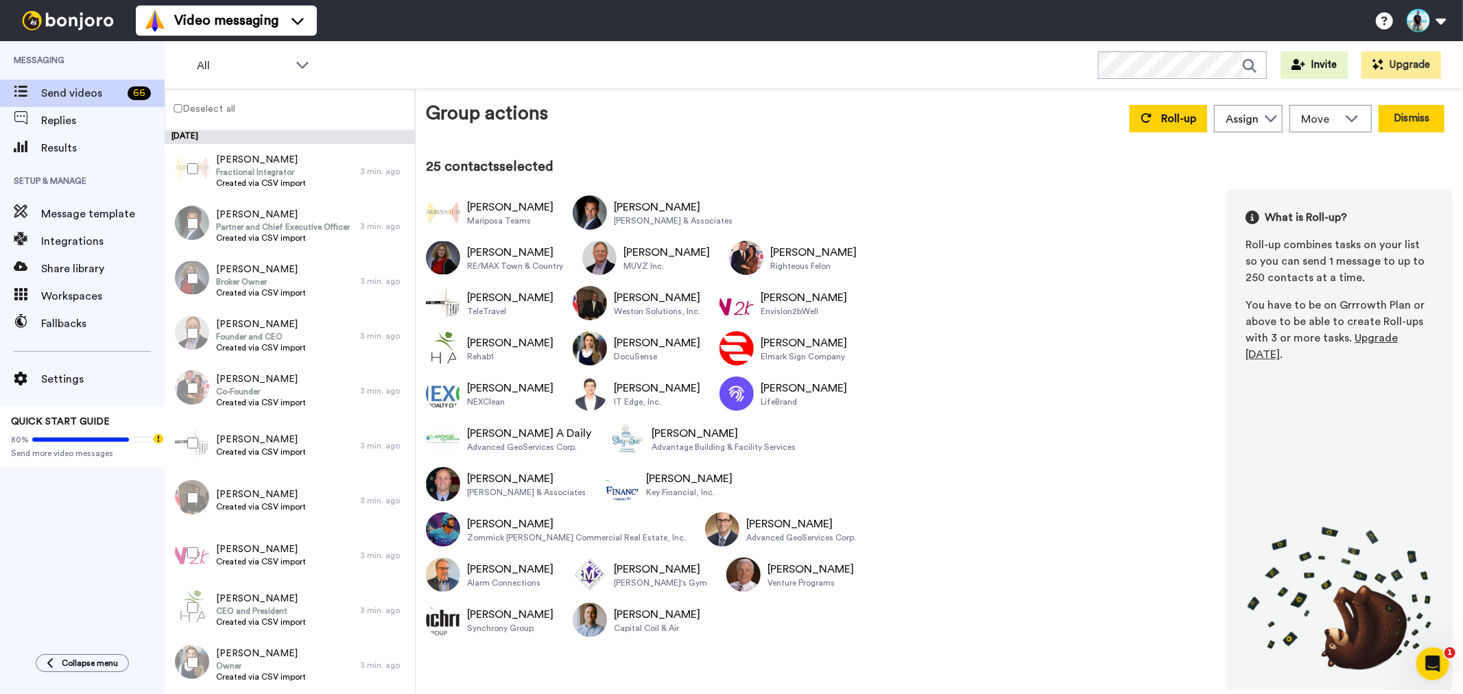
click at [1430, 115] on button "Dismiss" at bounding box center [1411, 118] width 66 height 27
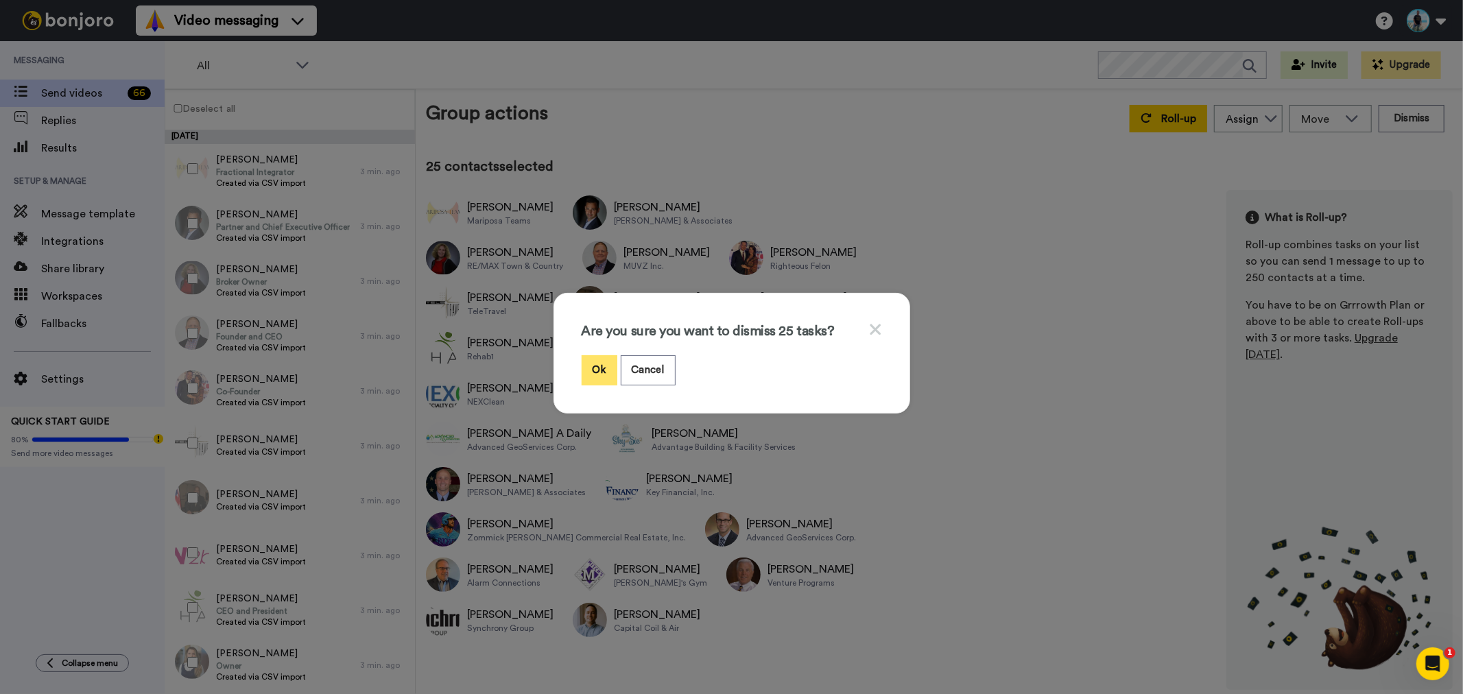
click at [586, 363] on button "Ok" at bounding box center [599, 369] width 36 height 29
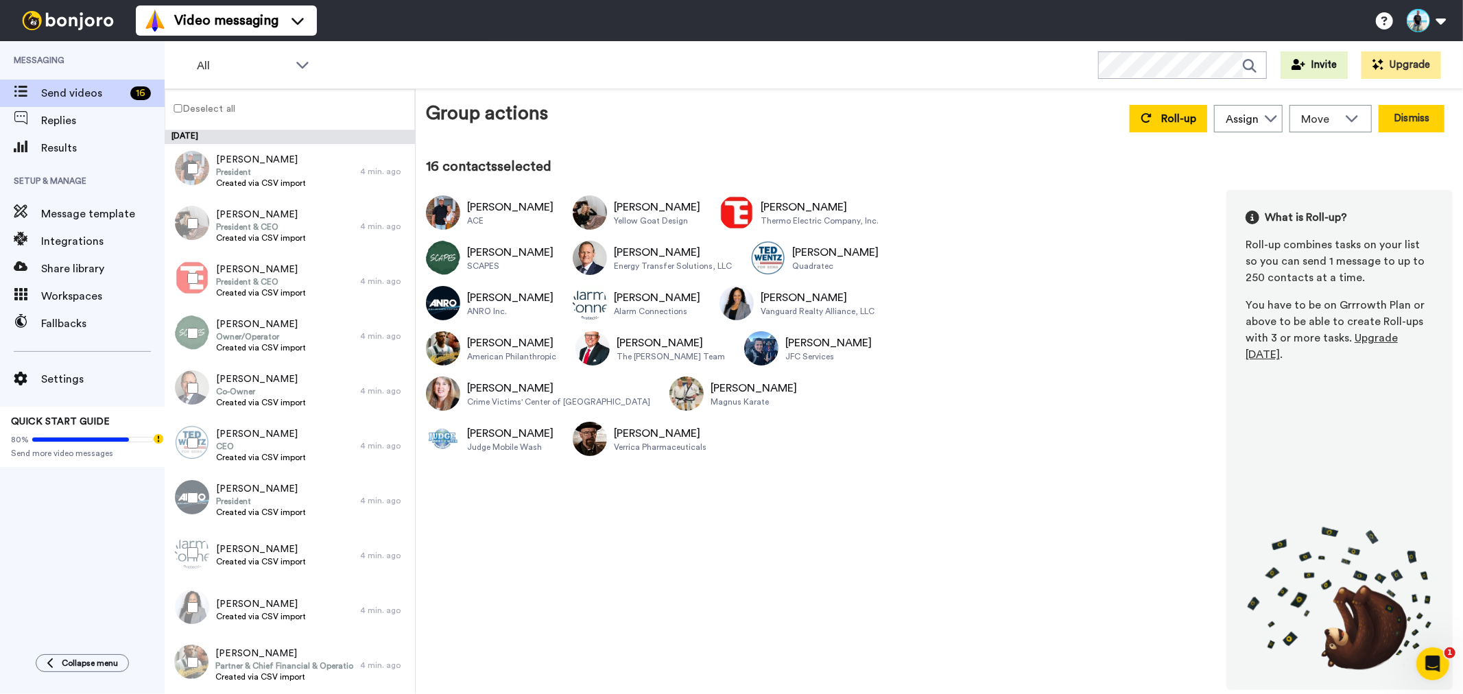
click at [1415, 118] on button "Dismiss" at bounding box center [1411, 118] width 66 height 27
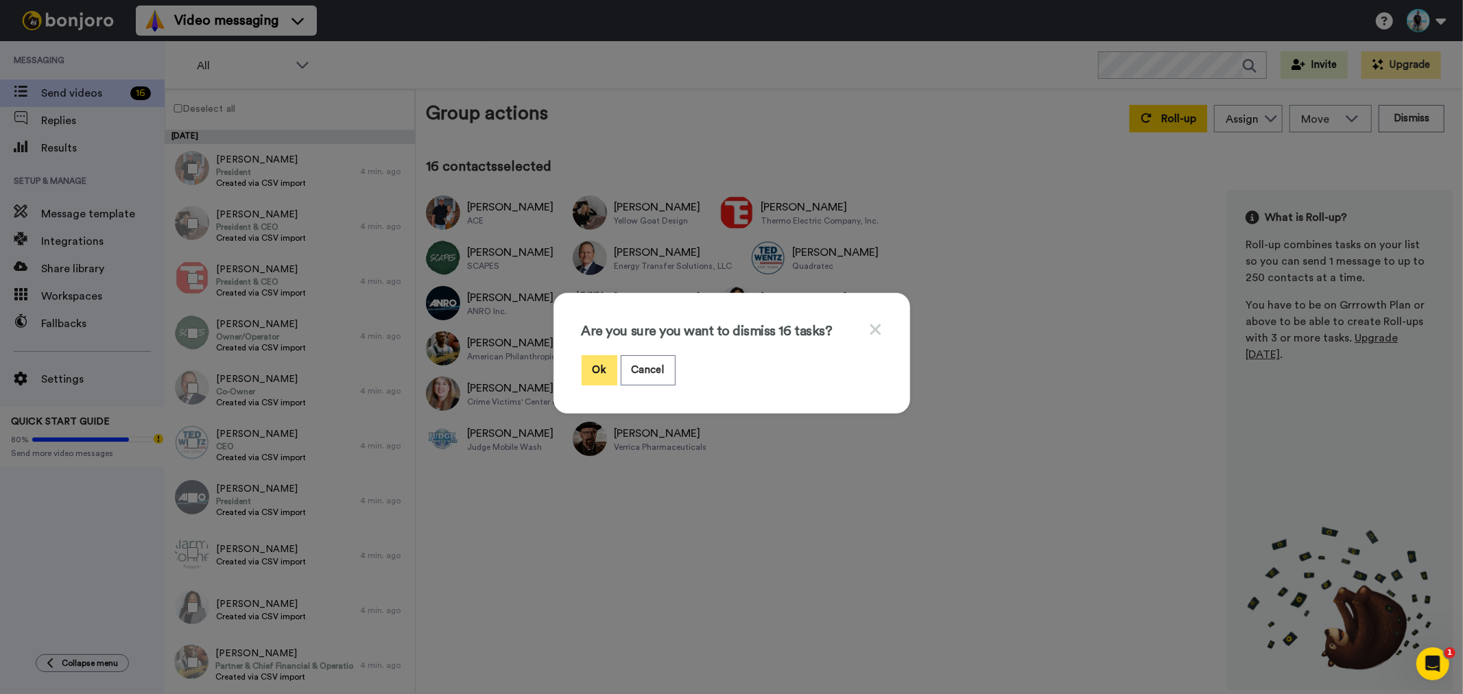
click at [599, 368] on button "Ok" at bounding box center [599, 369] width 36 height 29
